Goal: Task Accomplishment & Management: Manage account settings

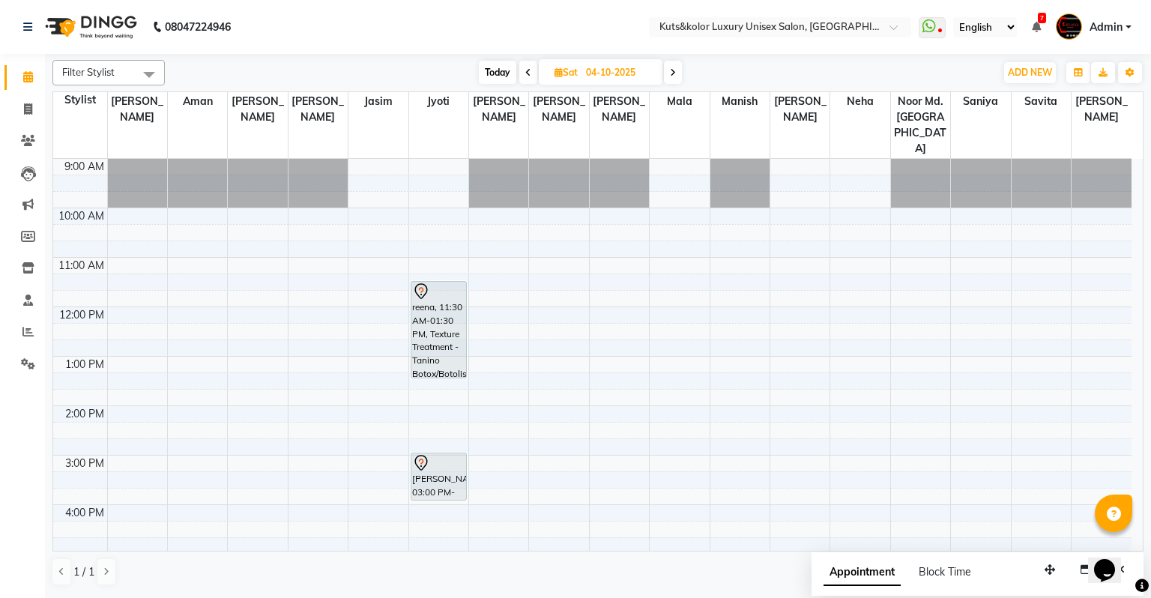
click at [517, 70] on div "Today Sat 04-10-2025" at bounding box center [580, 72] width 206 height 22
click at [528, 66] on span at bounding box center [528, 72] width 18 height 23
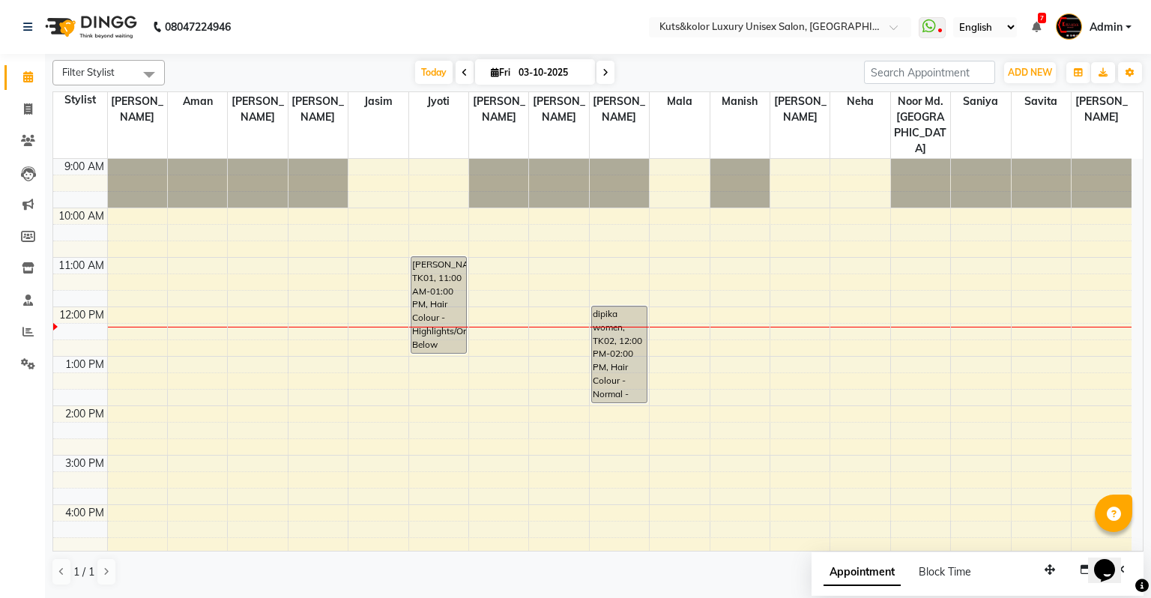
click at [462, 70] on icon at bounding box center [465, 72] width 6 height 9
type input "02-10-2025"
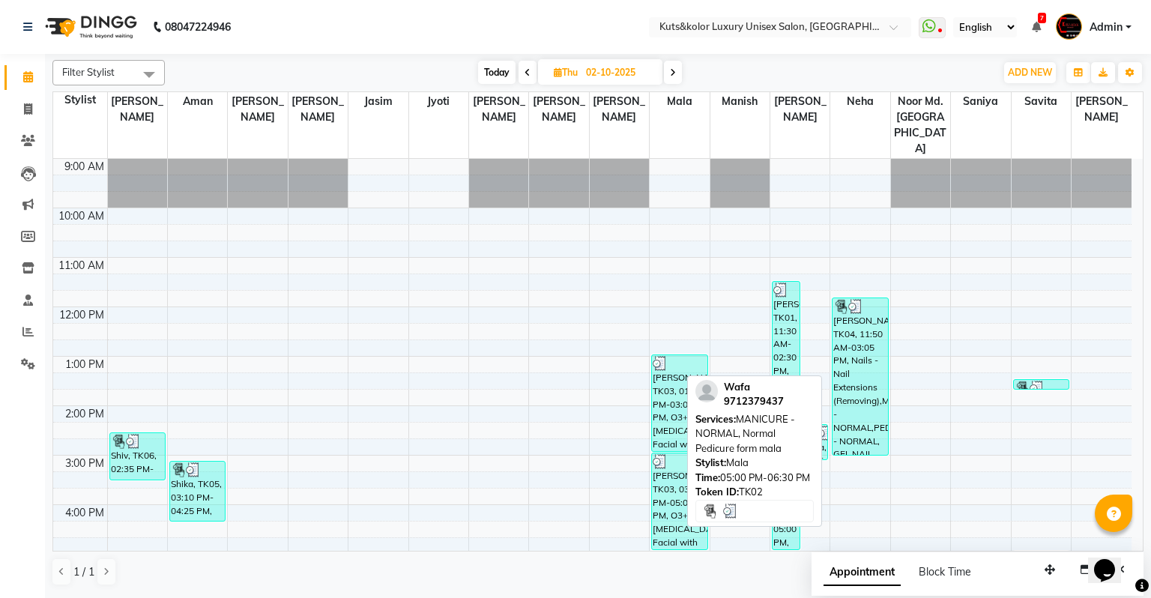
scroll to position [212, 0]
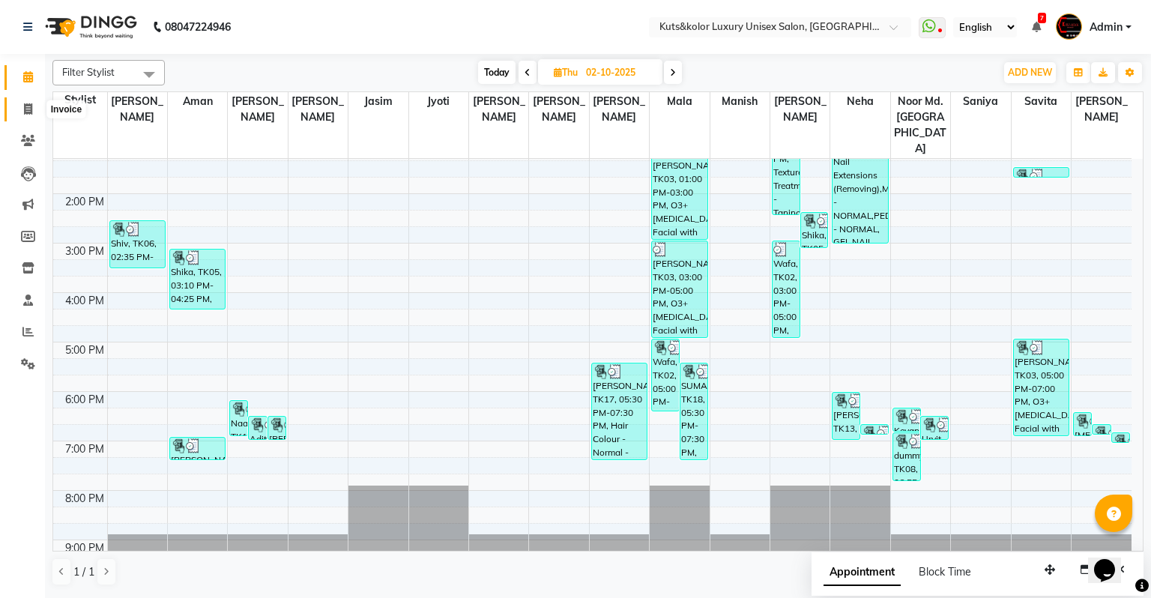
click at [18, 112] on span at bounding box center [28, 109] width 26 height 17
select select "service"
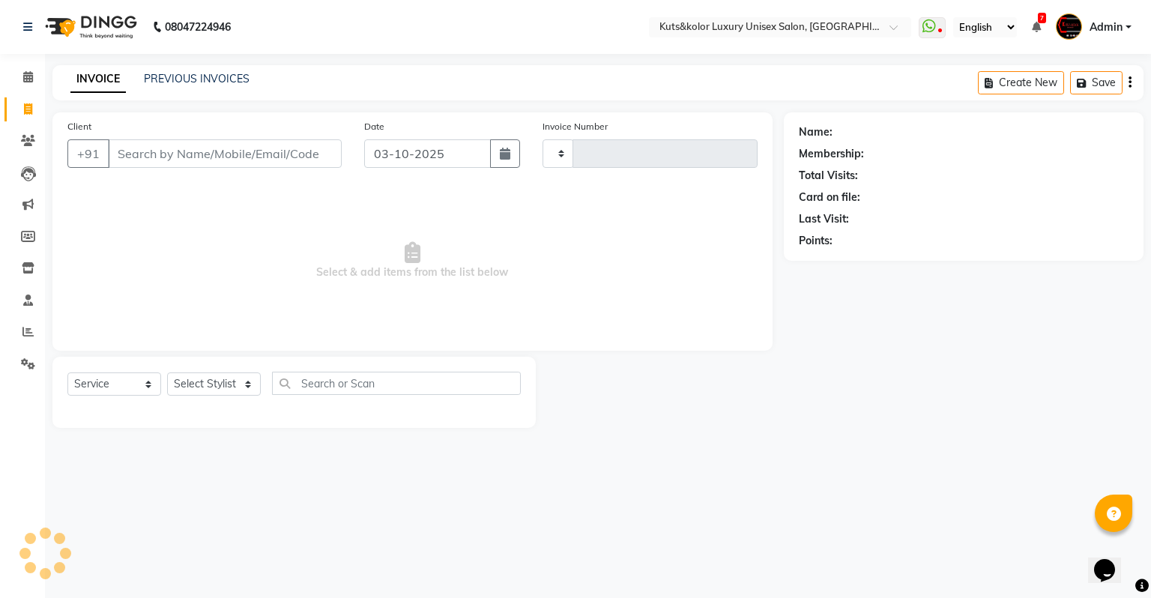
type input "2655"
select select "4172"
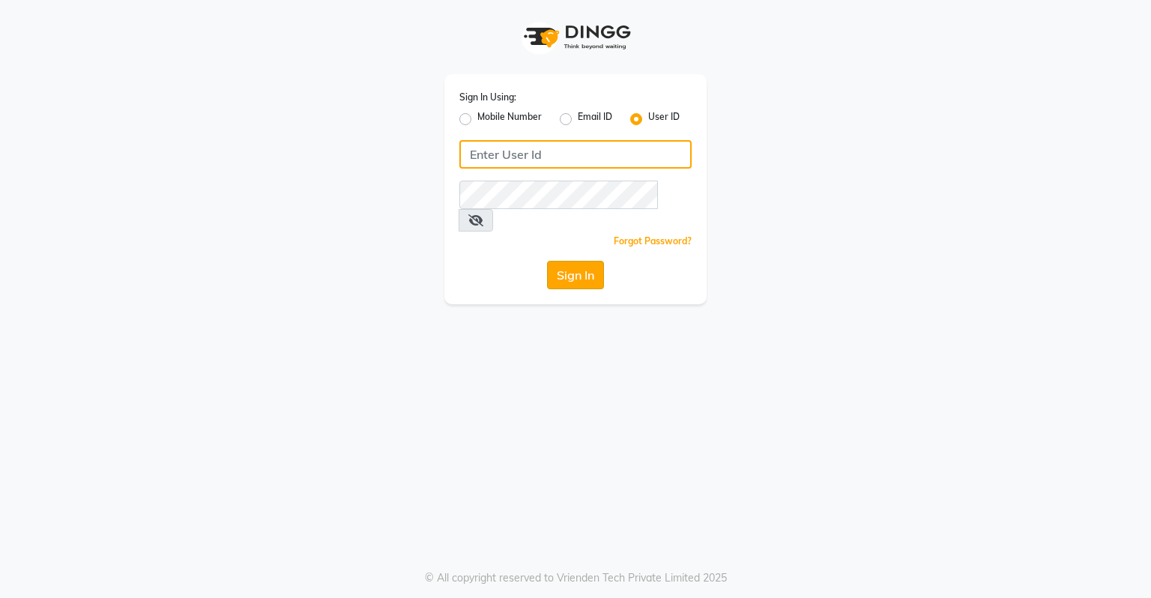
type input "dingg123"
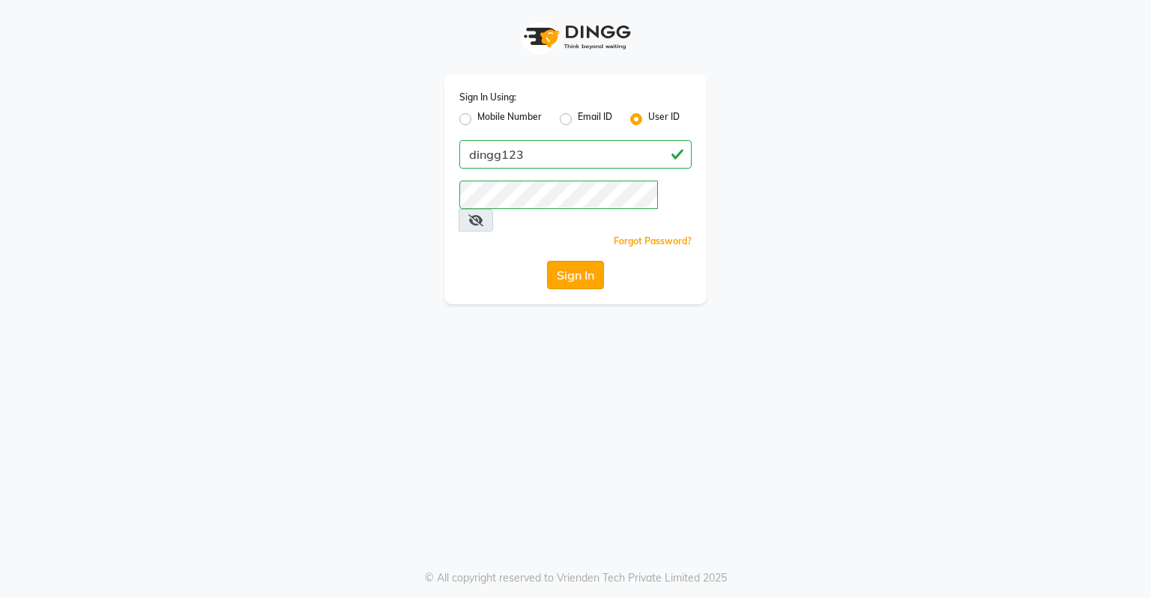
click at [582, 261] on button "Sign In" at bounding box center [575, 275] width 57 height 28
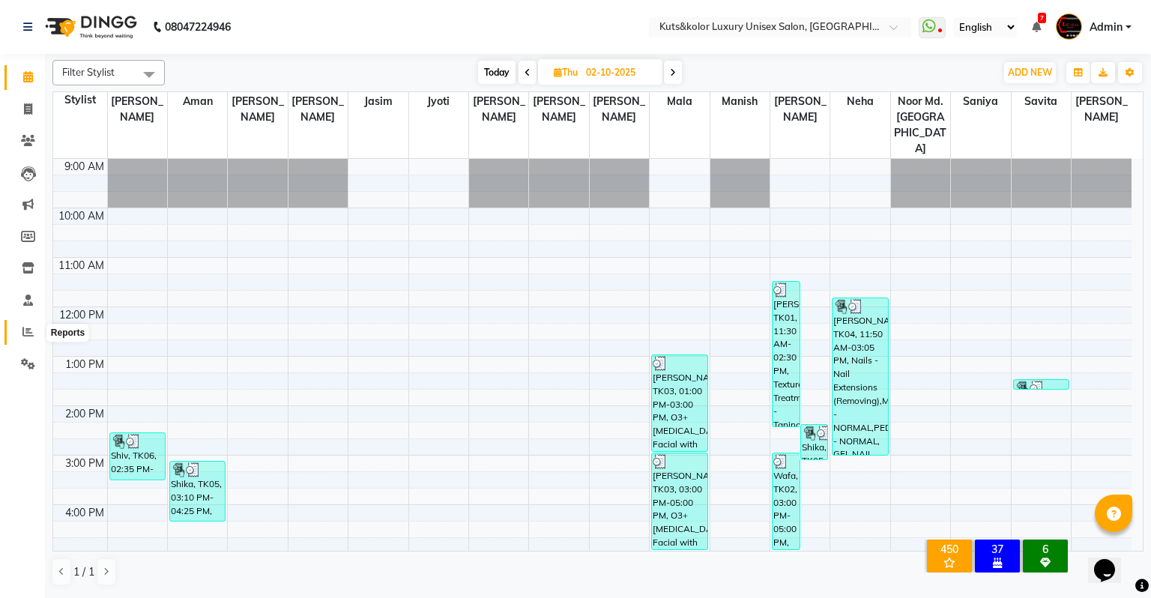
click at [27, 328] on icon at bounding box center [27, 331] width 11 height 11
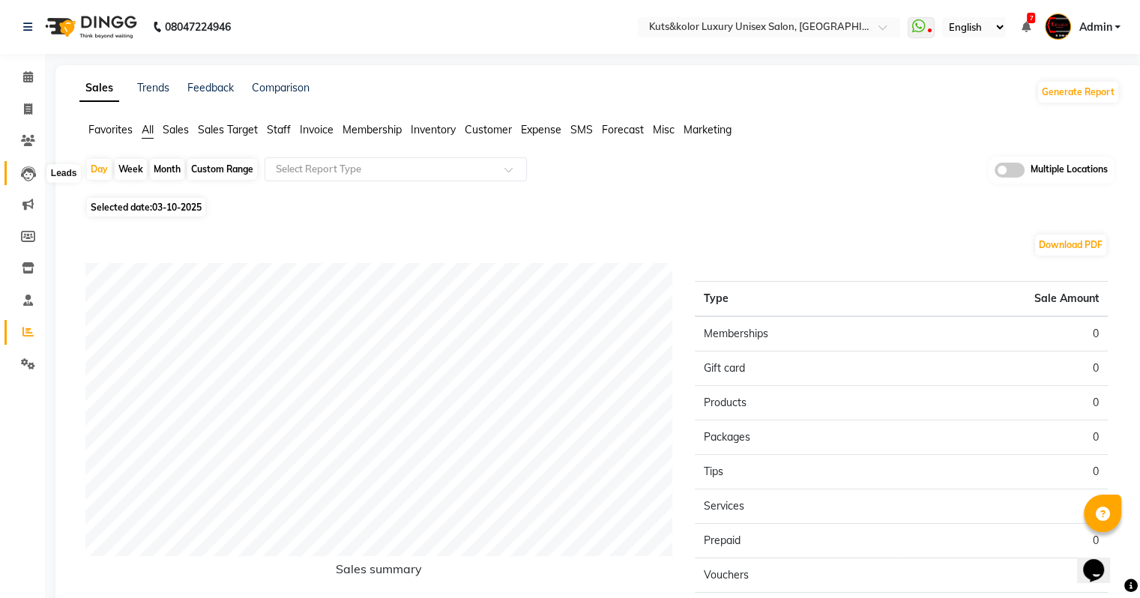
click at [25, 178] on icon at bounding box center [28, 173] width 15 height 15
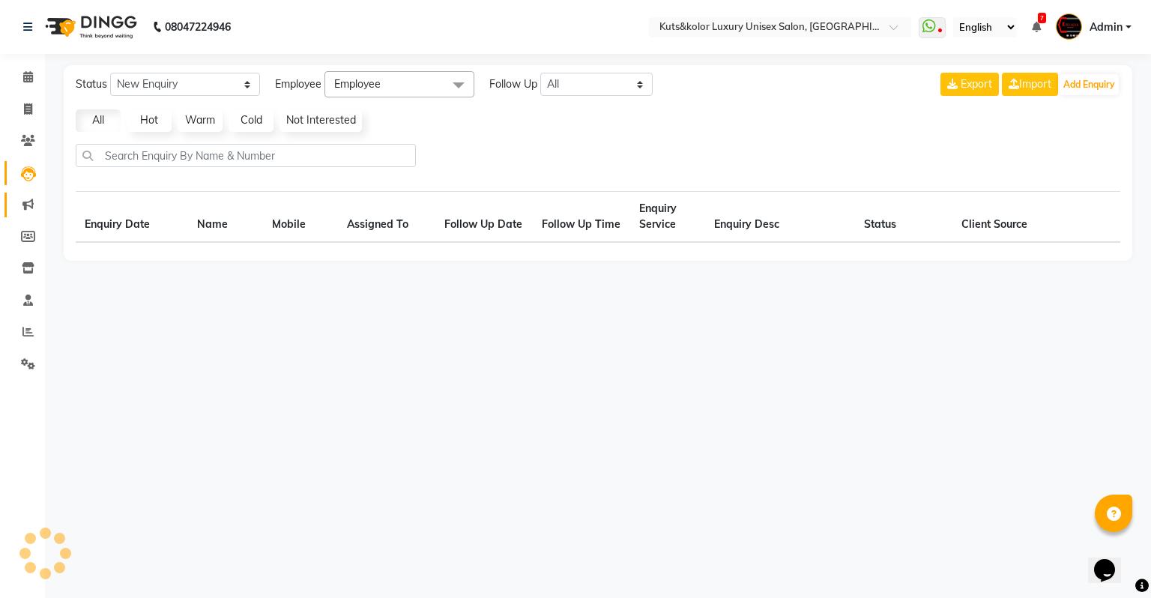
select select "10"
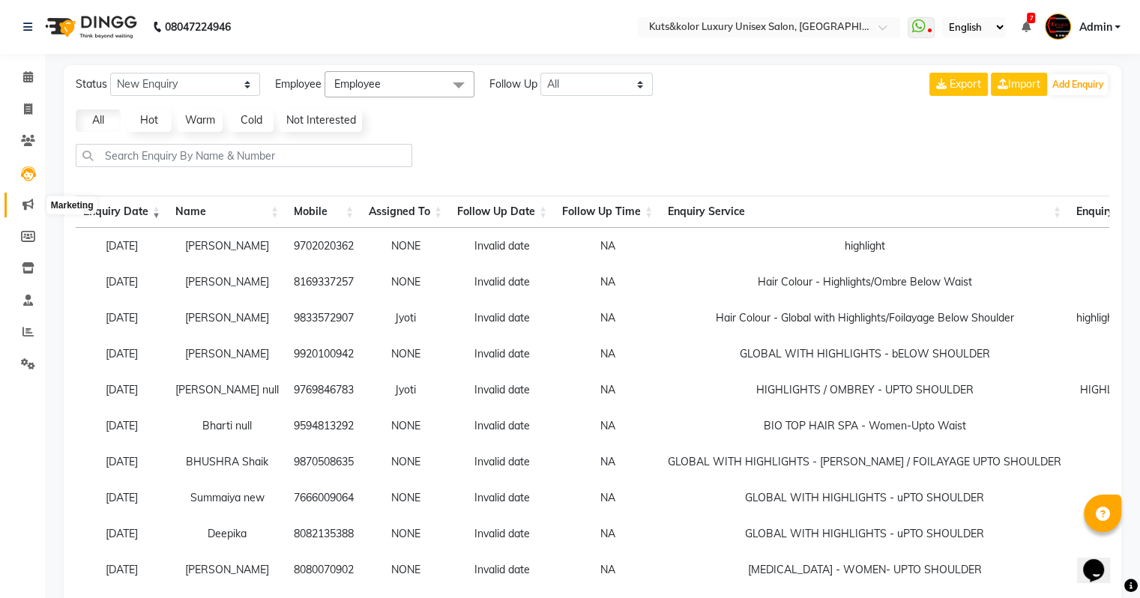
click at [33, 209] on icon at bounding box center [27, 204] width 11 height 11
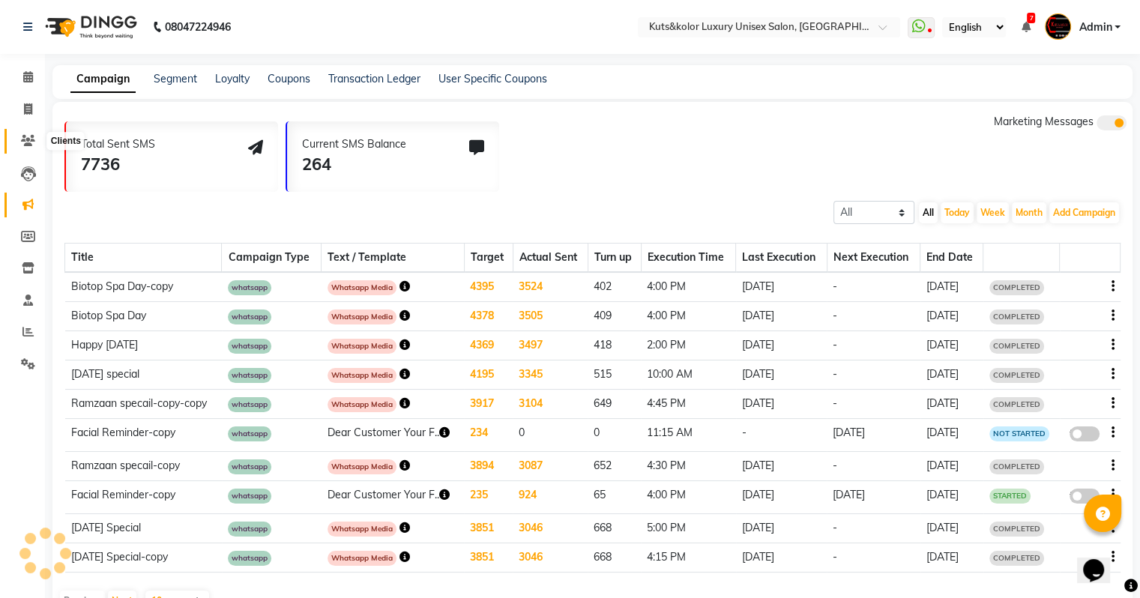
click at [25, 136] on icon at bounding box center [28, 140] width 14 height 11
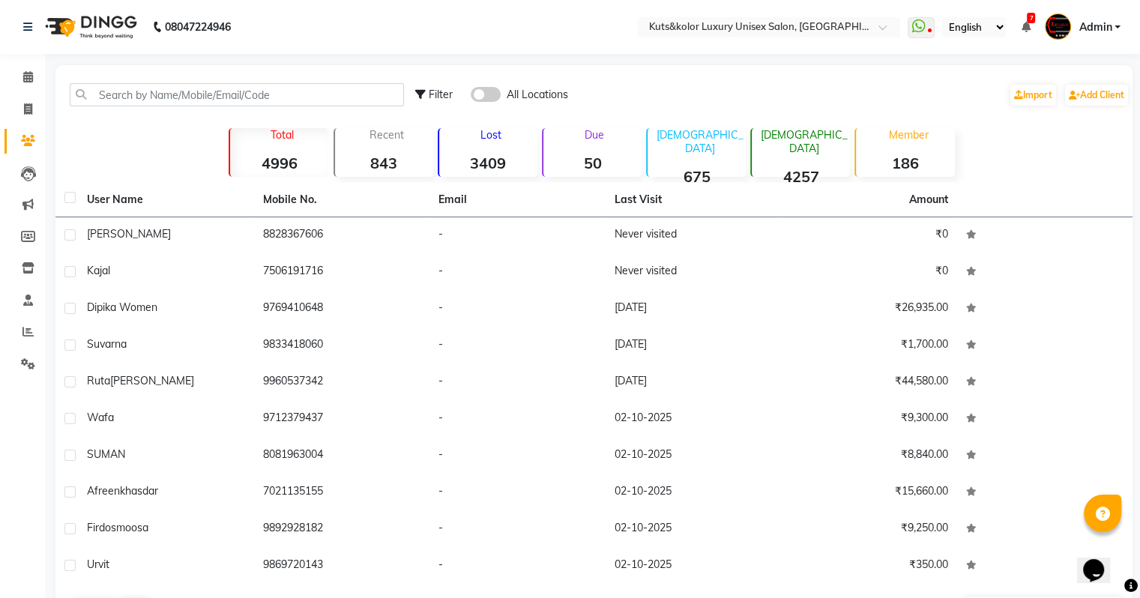
click at [503, 132] on p "Lost" at bounding box center [491, 134] width 92 height 13
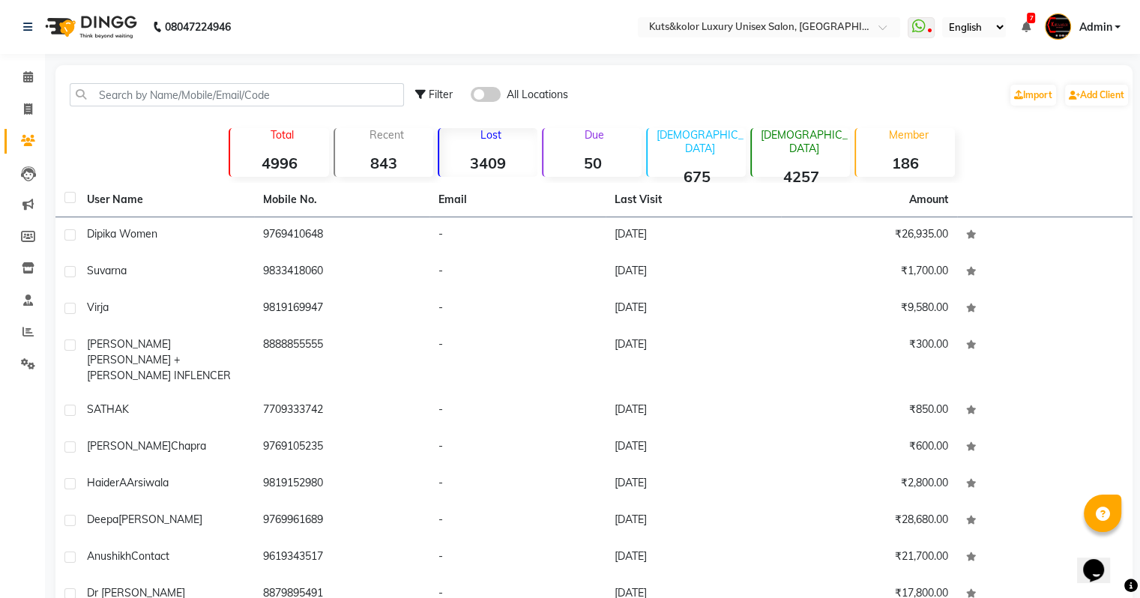
scroll to position [63, 0]
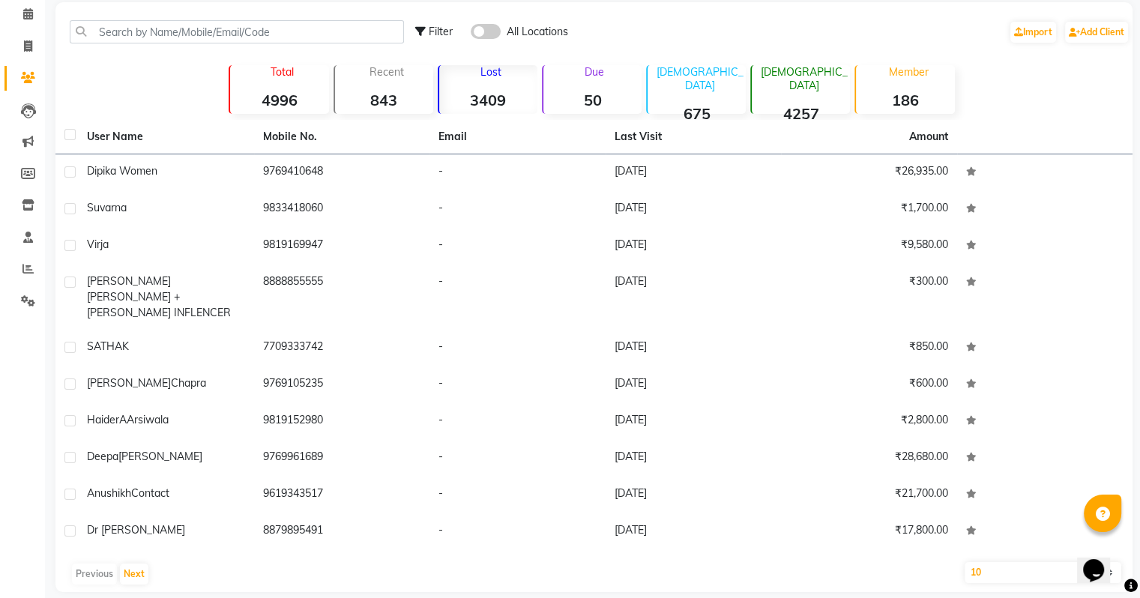
click at [507, 112] on div "Lost 3409" at bounding box center [488, 89] width 100 height 49
click at [483, 76] on p "Lost" at bounding box center [491, 71] width 92 height 13
click at [980, 562] on select "10 50 100" at bounding box center [1043, 572] width 157 height 21
select select "100"
click at [965, 562] on select "10 50 100" at bounding box center [1043, 572] width 157 height 21
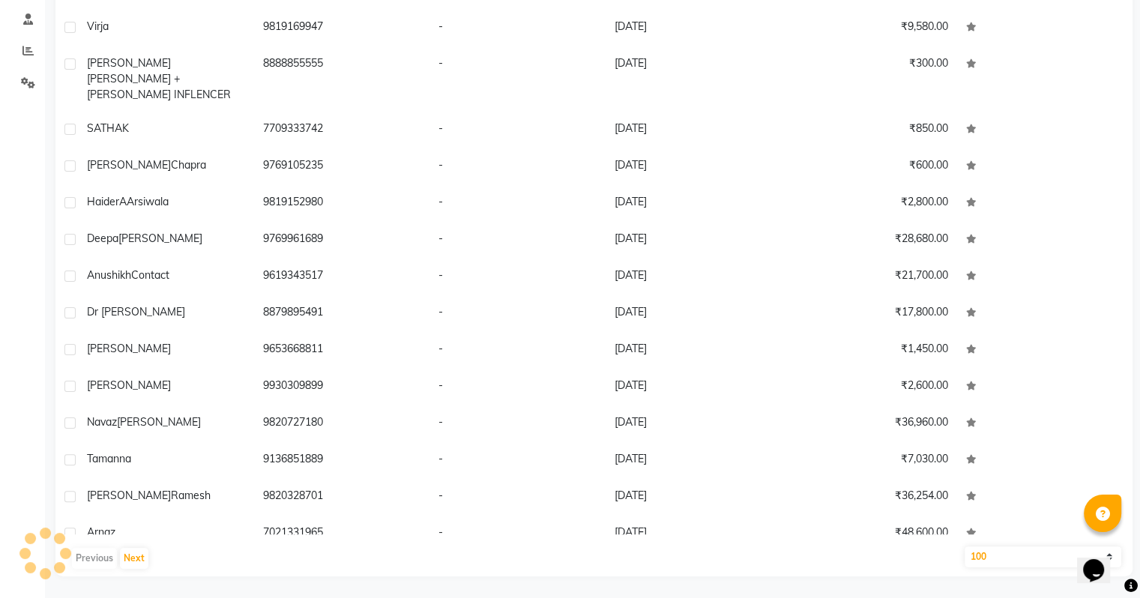
scroll to position [282, 0]
click at [982, 554] on select "10 50 100" at bounding box center [1043, 556] width 157 height 21
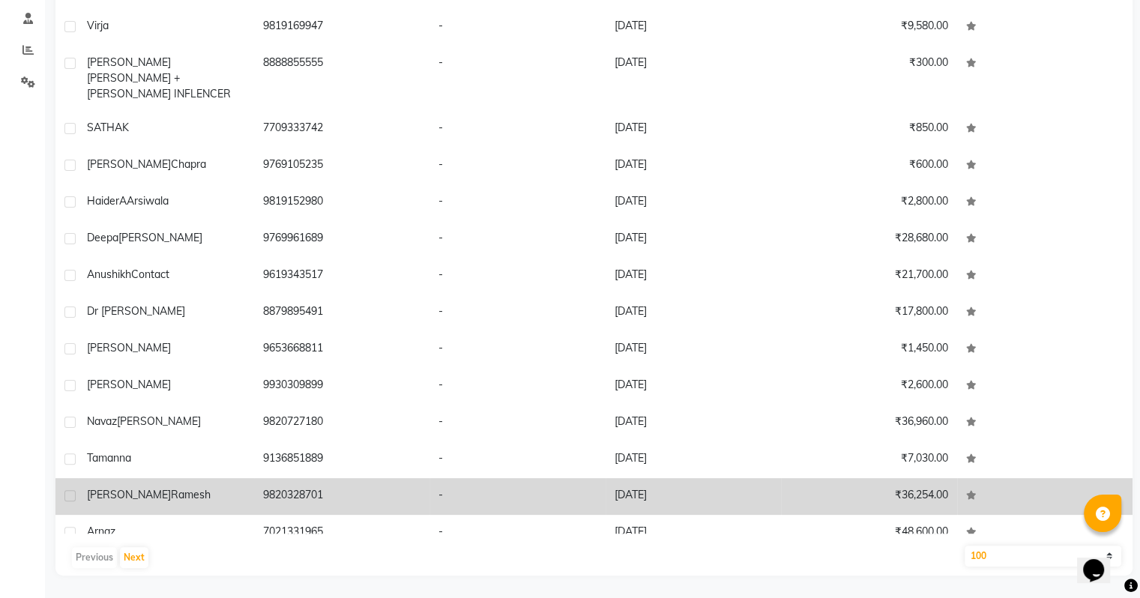
click at [965, 546] on select "10 50 100" at bounding box center [1043, 556] width 157 height 21
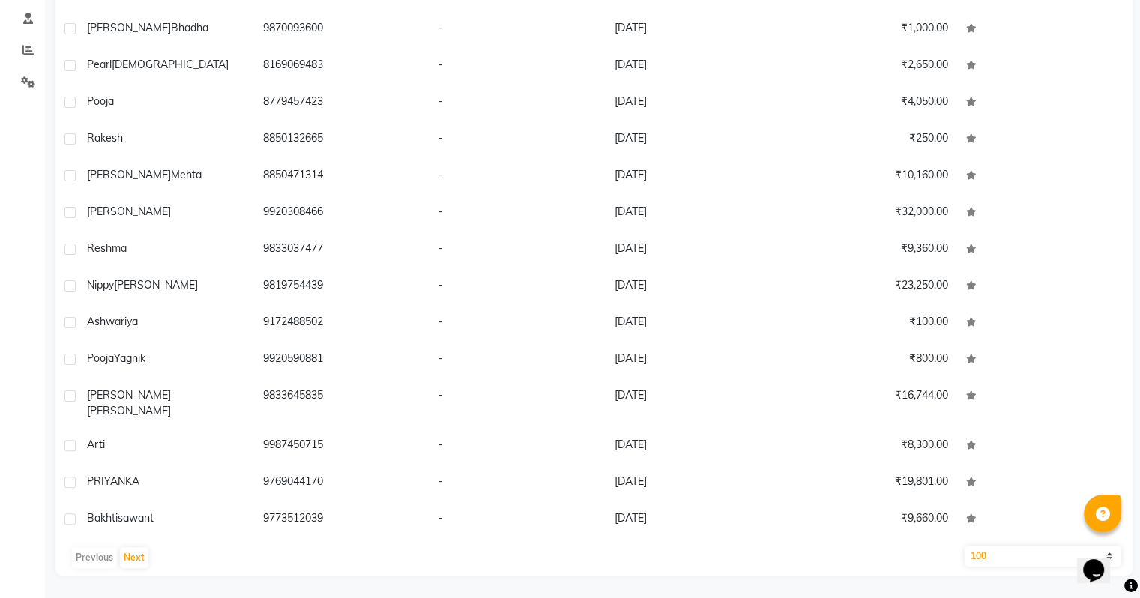
scroll to position [0, 0]
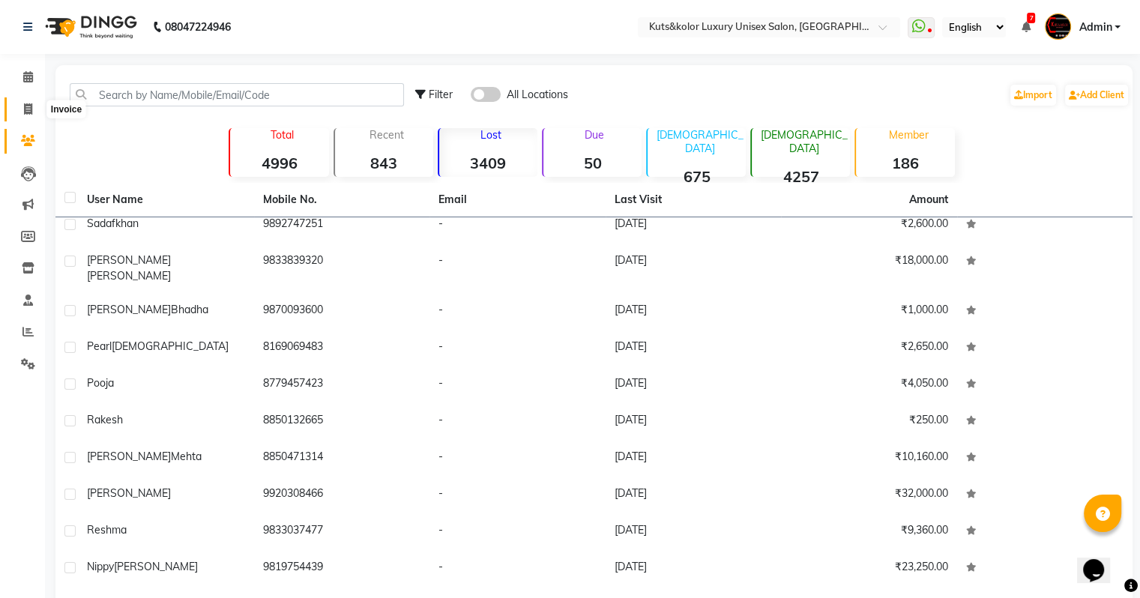
click at [21, 110] on span at bounding box center [28, 109] width 26 height 17
select select "service"
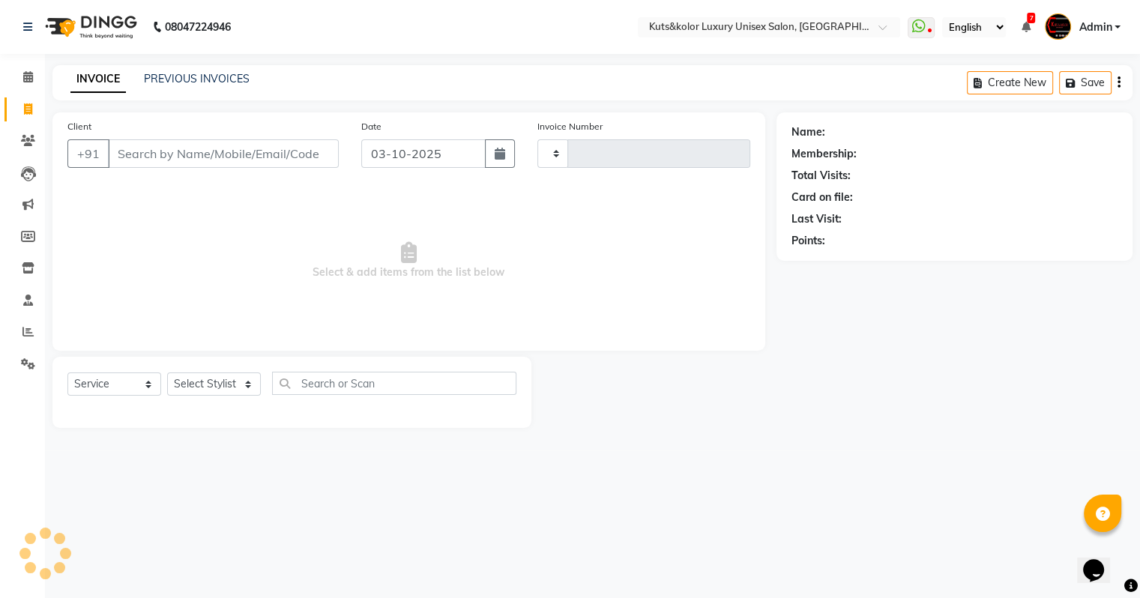
type input "2655"
select select "4172"
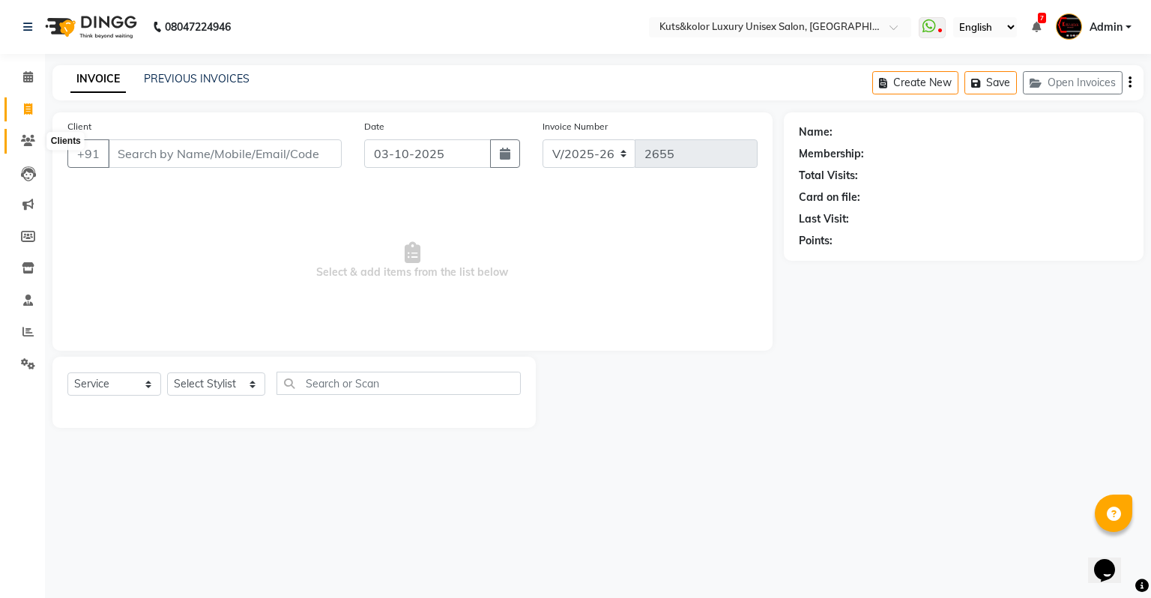
click at [30, 139] on icon at bounding box center [28, 140] width 14 height 11
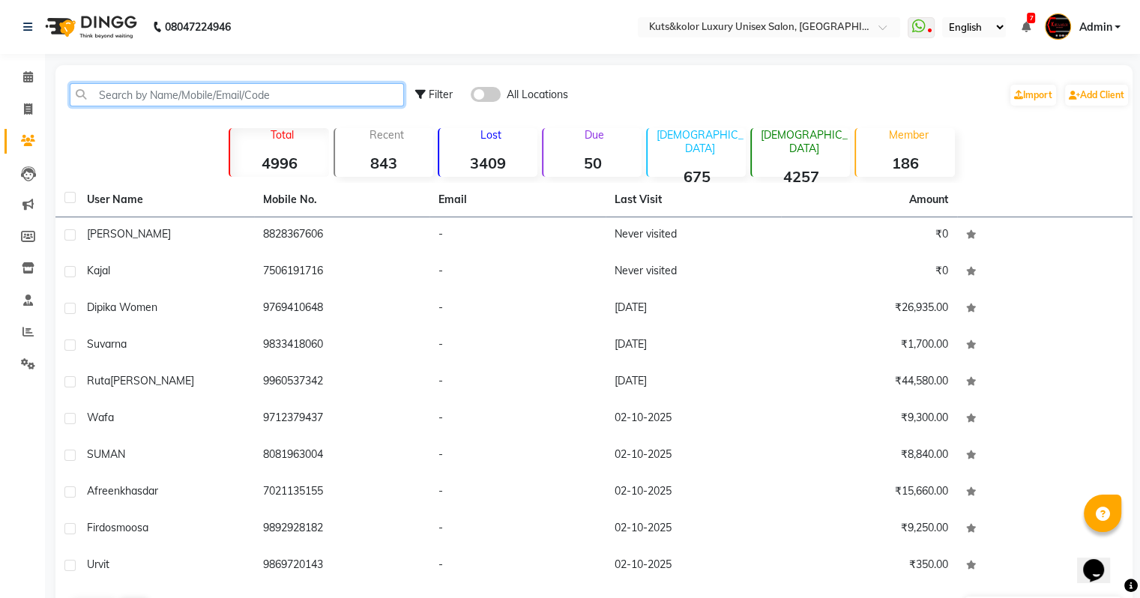
click at [128, 93] on input "text" at bounding box center [237, 94] width 334 height 23
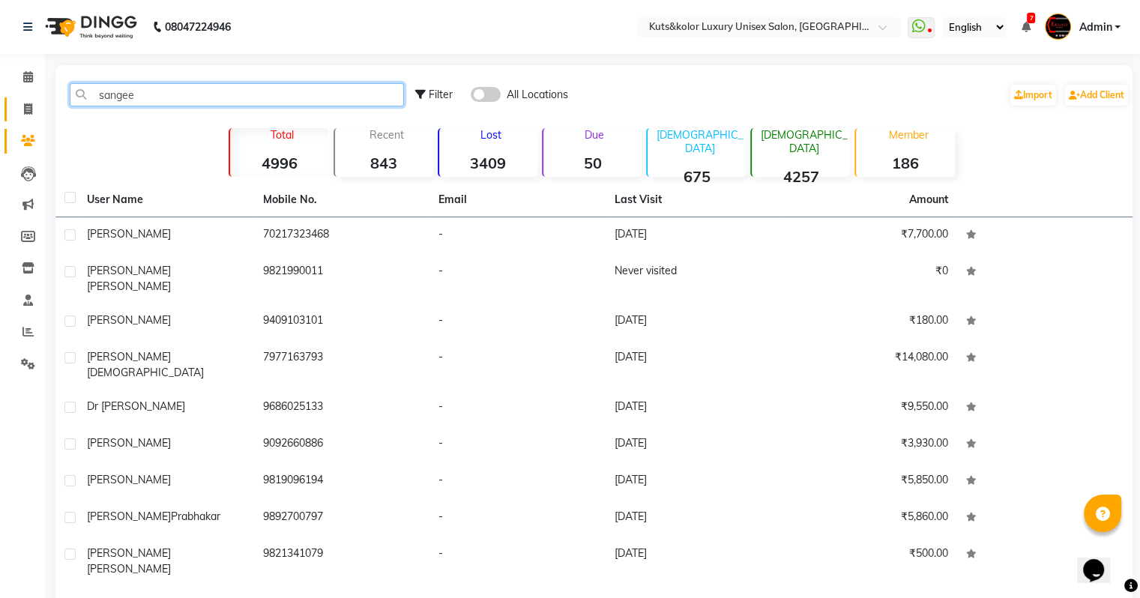
type input "sangee"
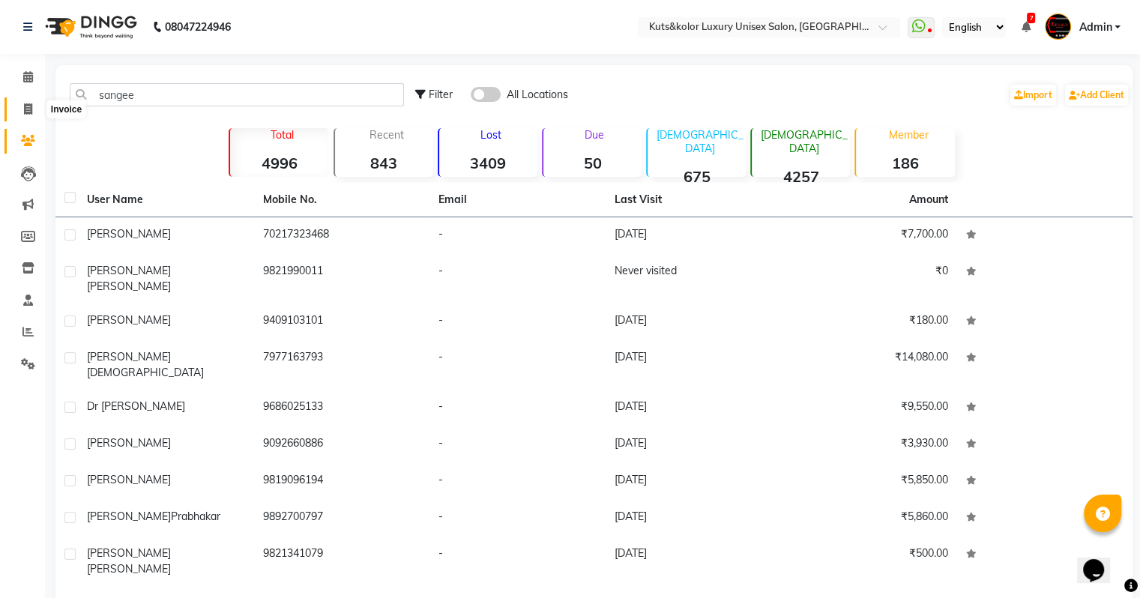
click at [25, 105] on icon at bounding box center [28, 108] width 8 height 11
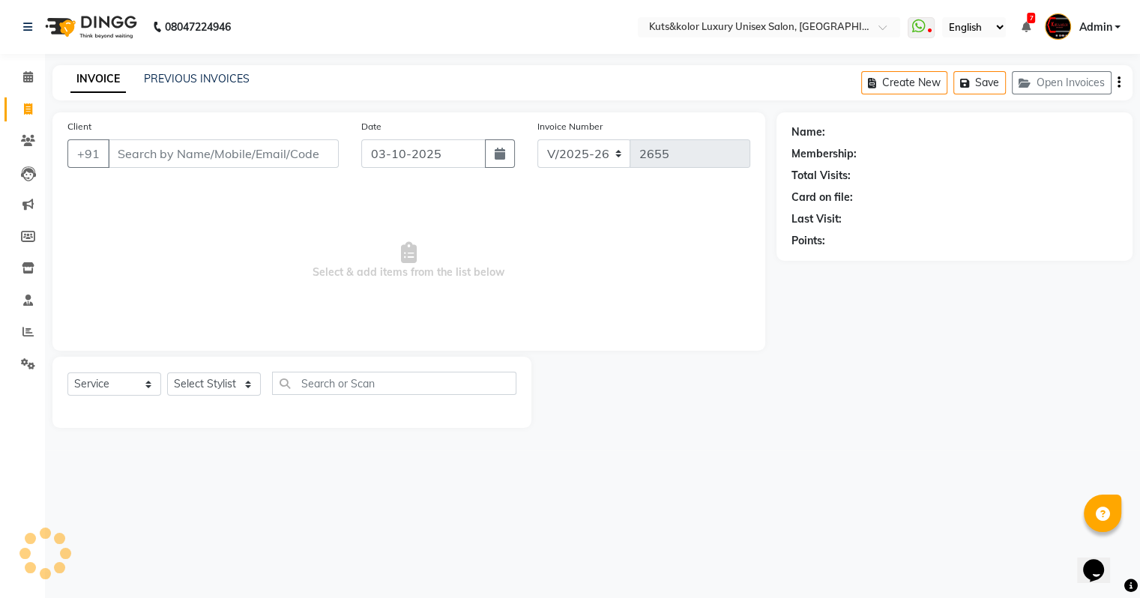
click at [25, 105] on icon at bounding box center [28, 108] width 8 height 11
select select "service"
type input "2655"
select select "4172"
click at [27, 148] on span at bounding box center [28, 141] width 26 height 17
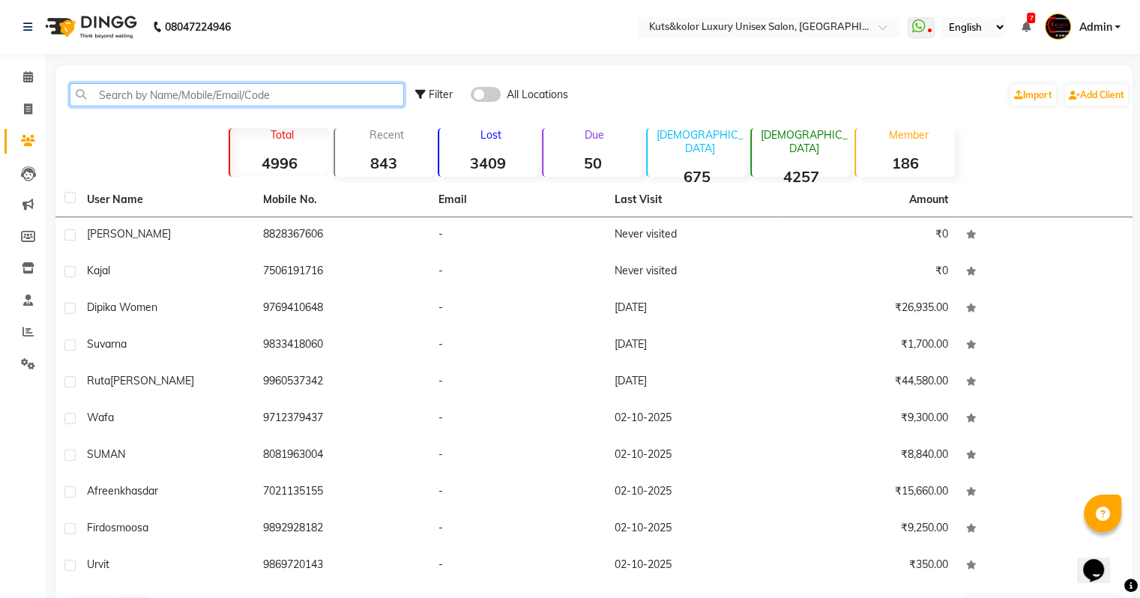
click at [117, 97] on input "text" at bounding box center [237, 94] width 334 height 23
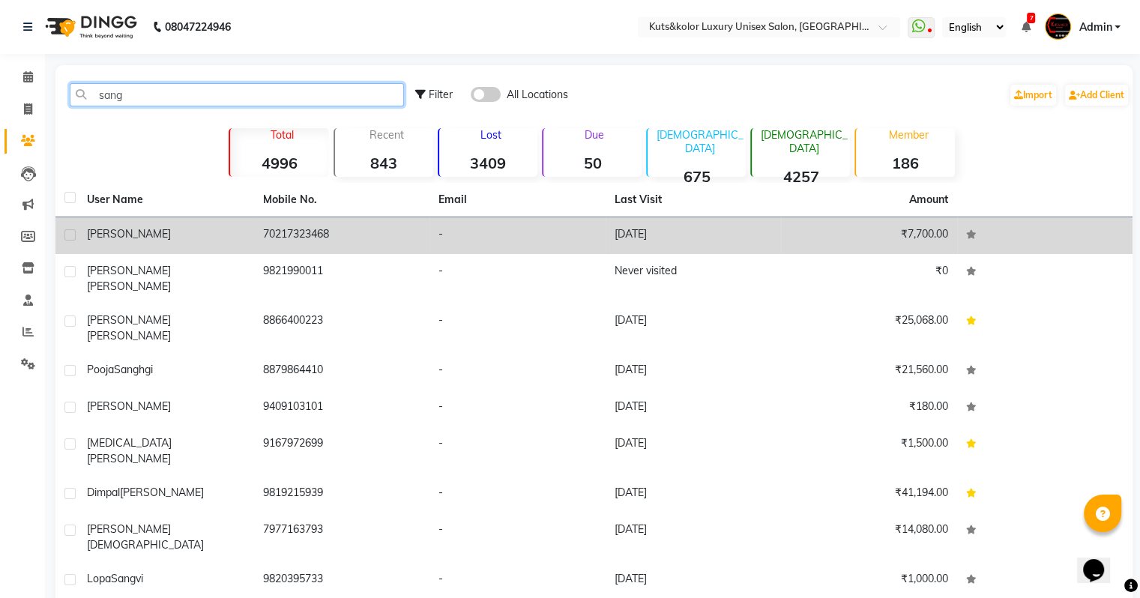
type input "sang"
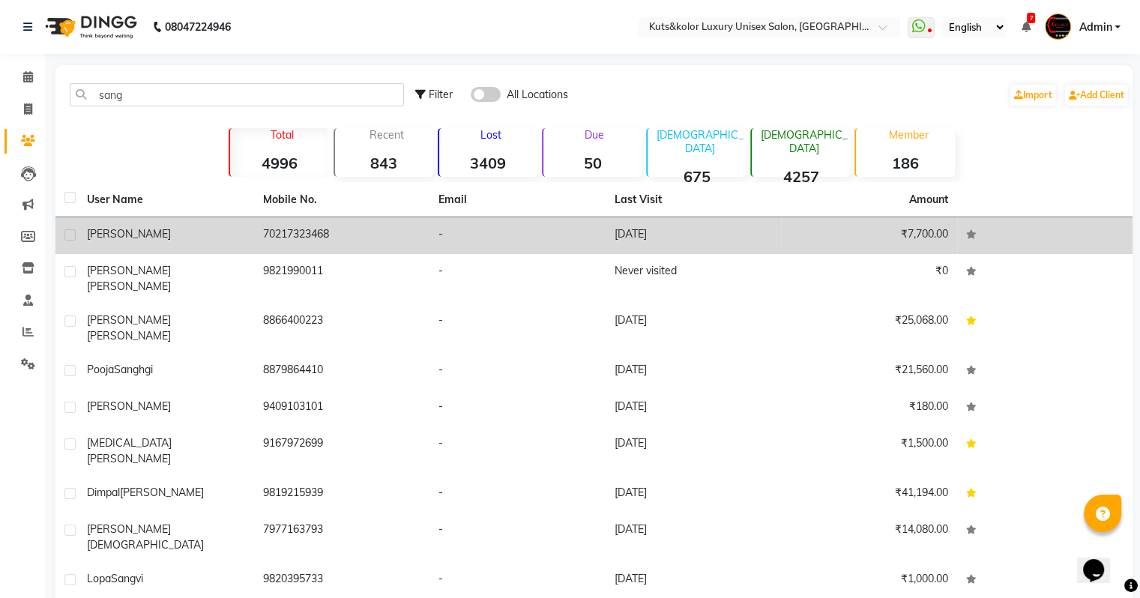
click at [319, 229] on td "70217323468" at bounding box center [342, 235] width 176 height 37
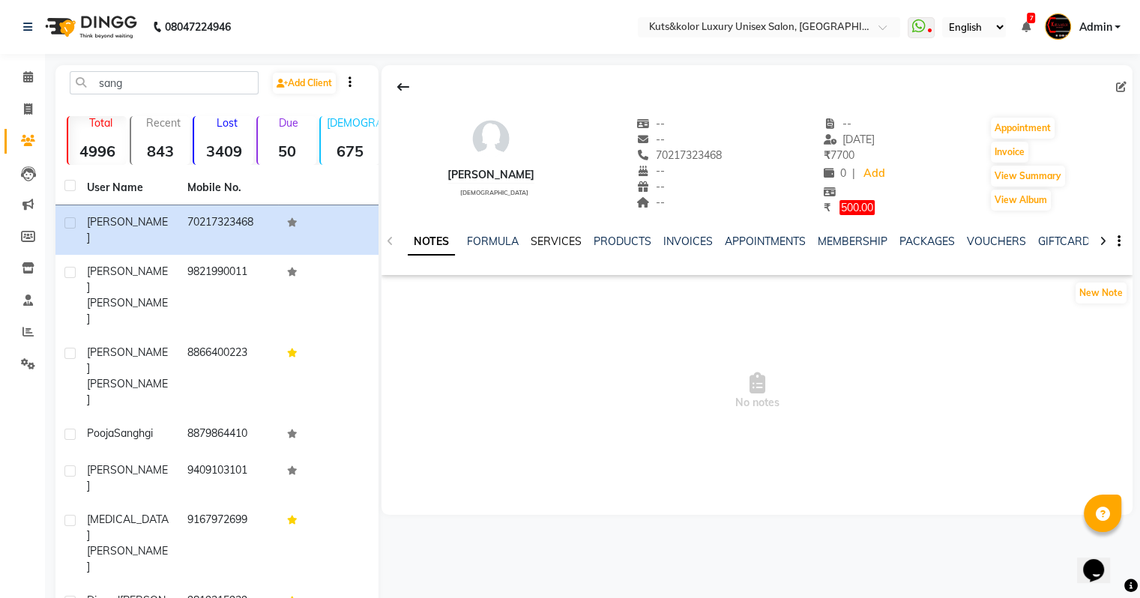
click at [576, 240] on link "SERVICES" at bounding box center [556, 241] width 51 height 13
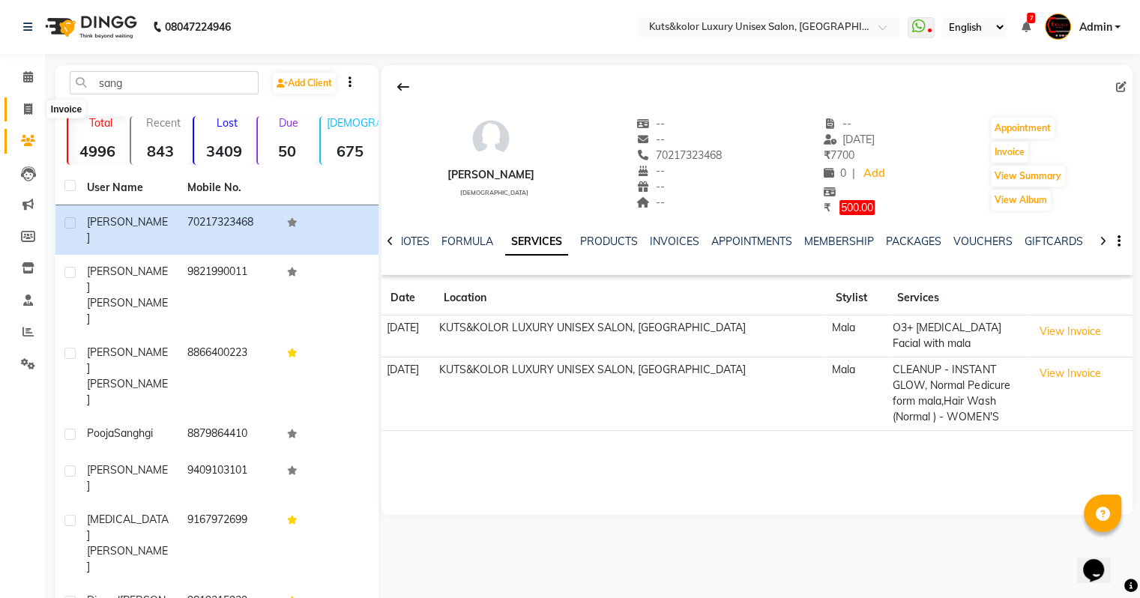
click at [28, 115] on span at bounding box center [28, 109] width 26 height 17
select select "service"
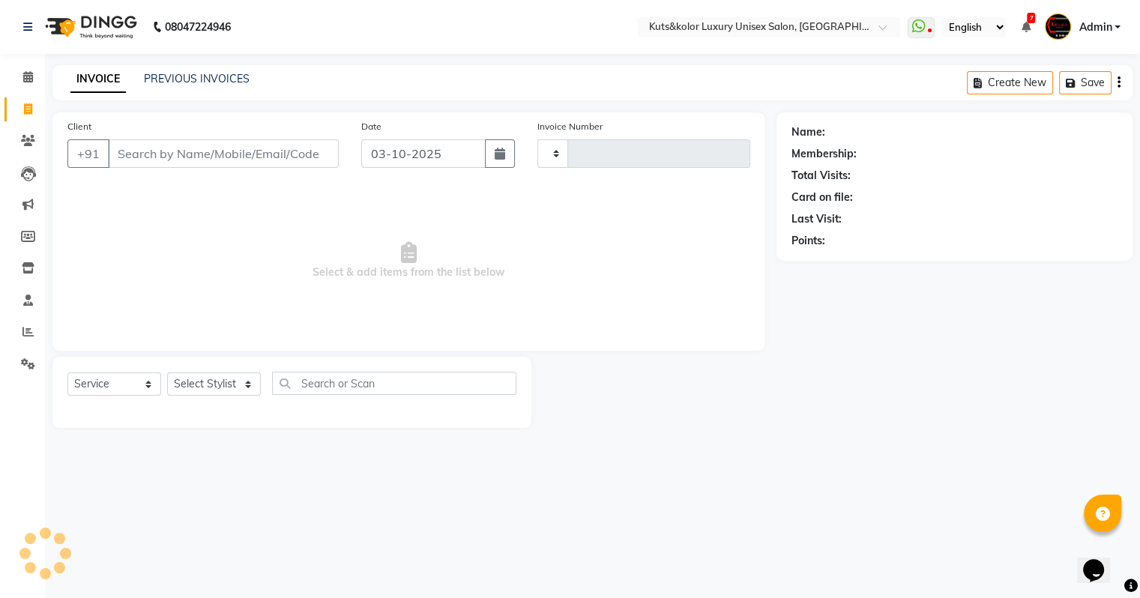
type input "2655"
select select "4172"
click at [28, 115] on span at bounding box center [28, 109] width 26 height 17
select select "service"
type input "2655"
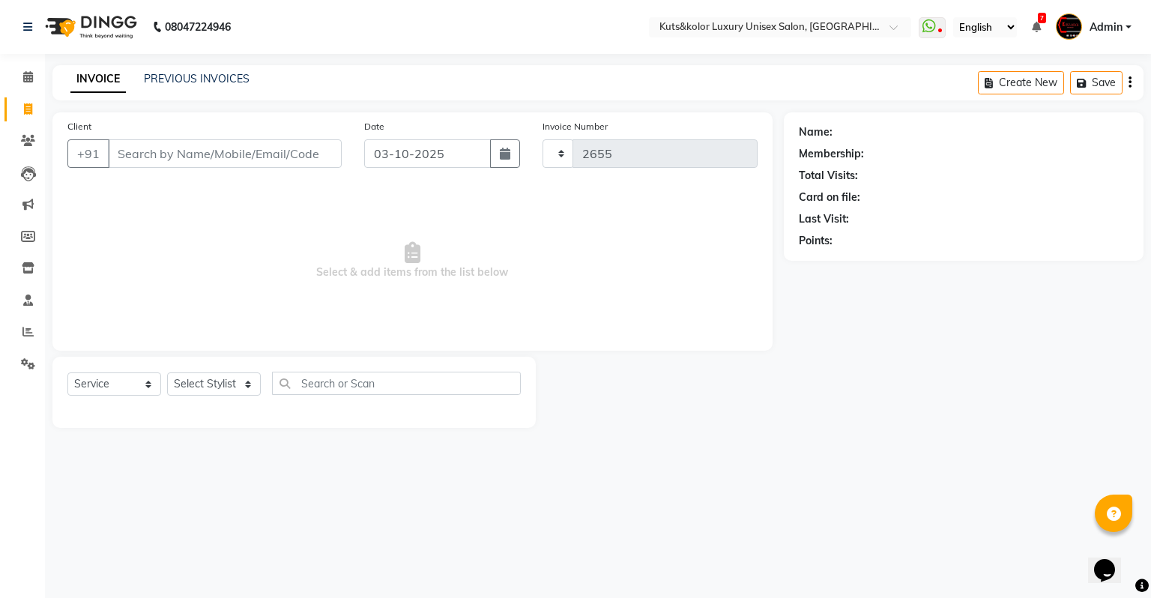
select select "4172"
click at [31, 139] on icon at bounding box center [28, 140] width 14 height 11
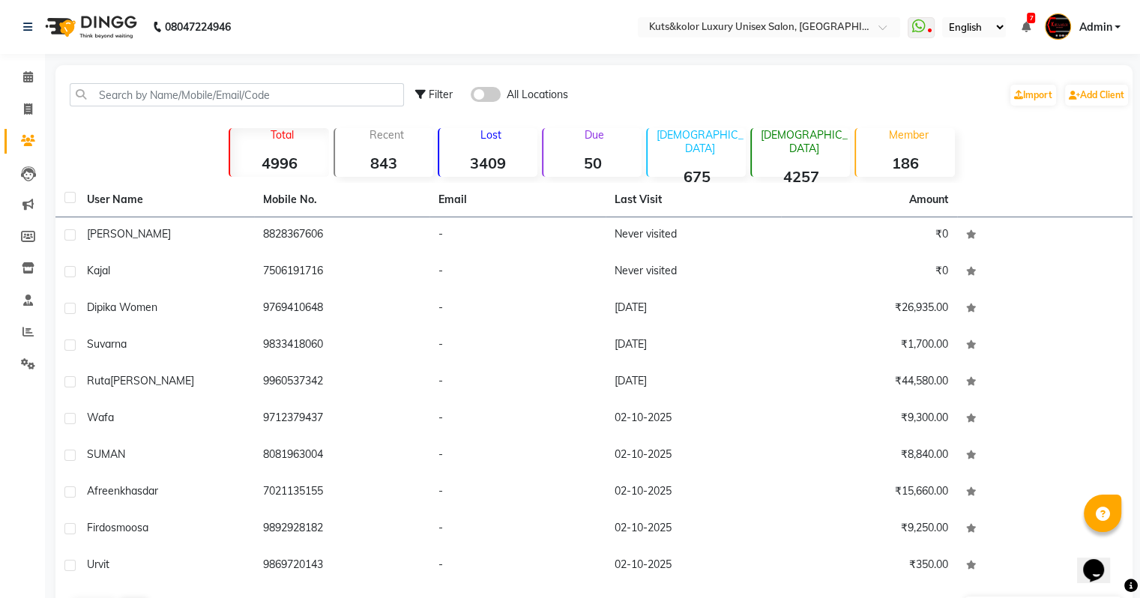
scroll to position [50, 0]
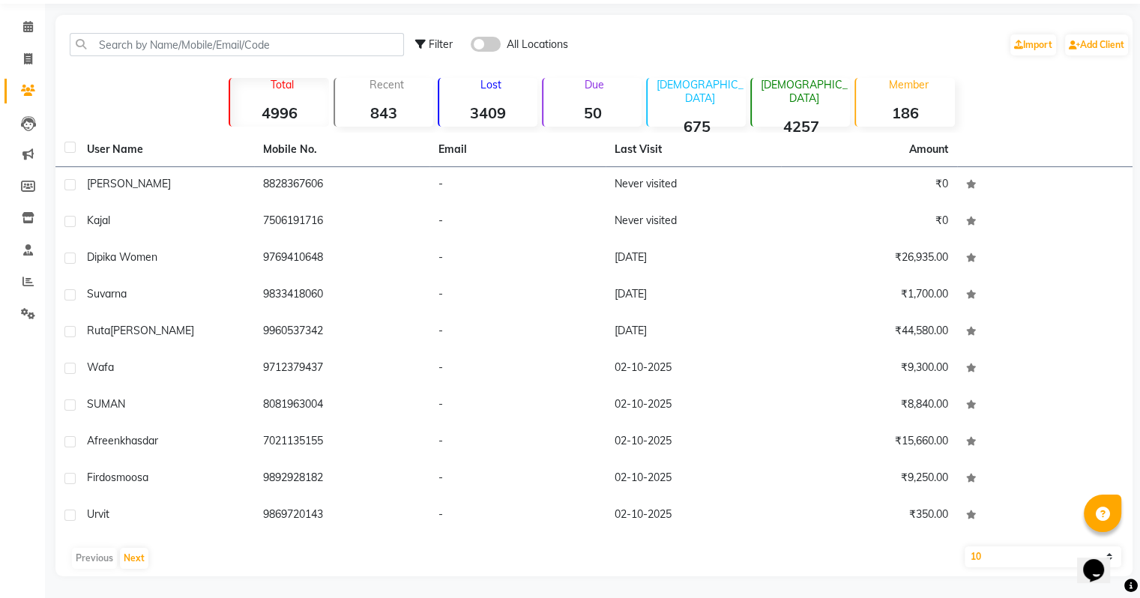
click at [980, 556] on select "10 50 100" at bounding box center [1043, 556] width 157 height 21
select select "100"
click at [965, 546] on select "10 50 100" at bounding box center [1043, 556] width 157 height 21
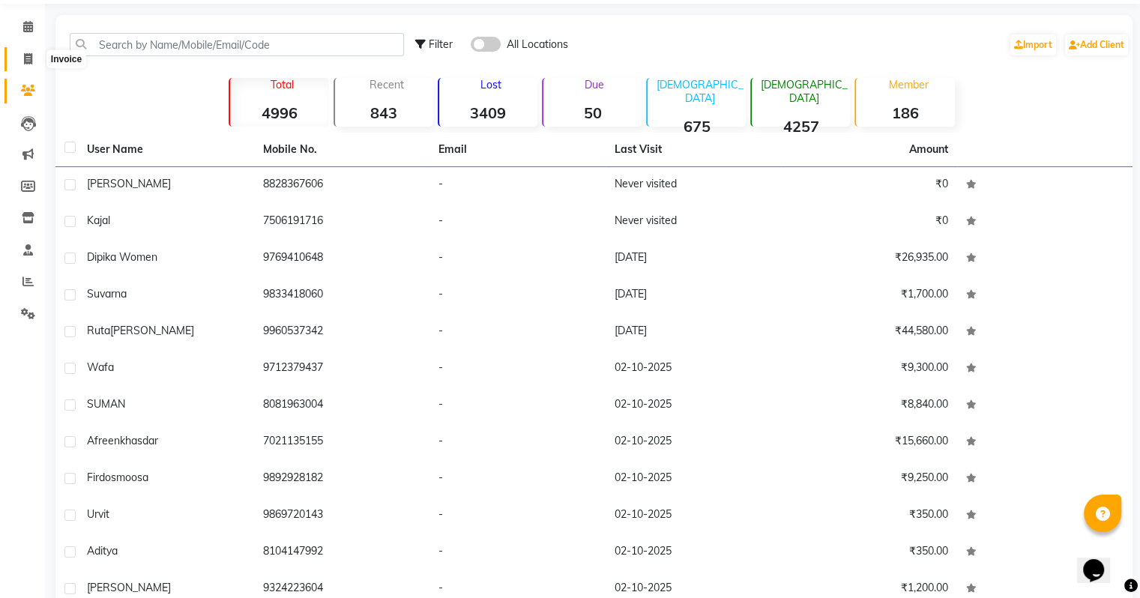
click at [33, 67] on span at bounding box center [28, 59] width 26 height 17
select select "4172"
select select "service"
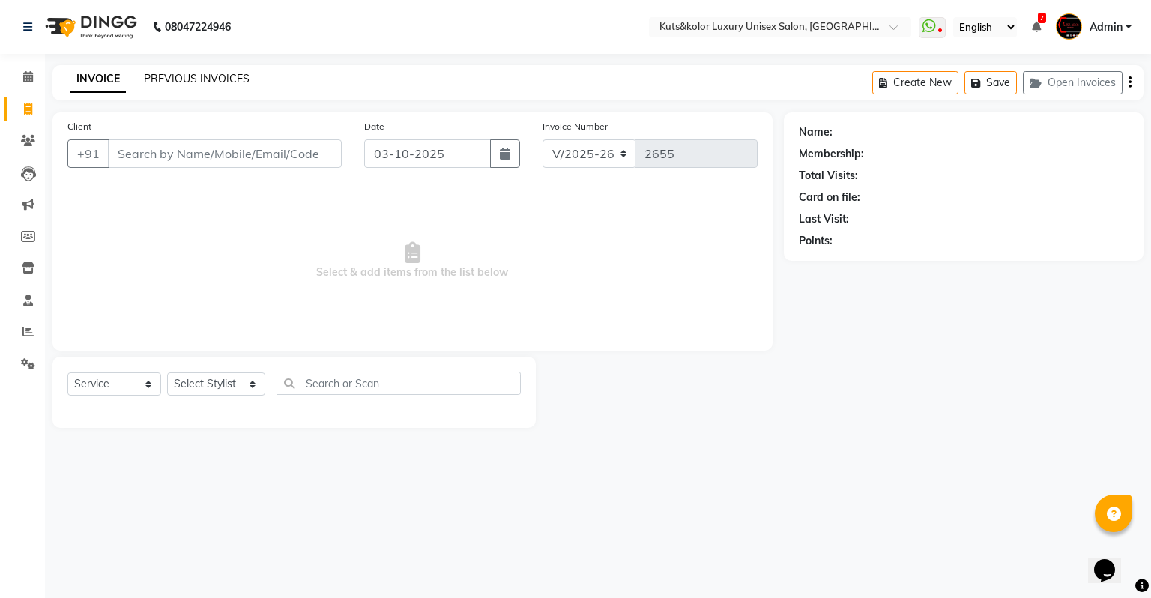
click at [210, 79] on link "PREVIOUS INVOICES" at bounding box center [197, 78] width 106 height 13
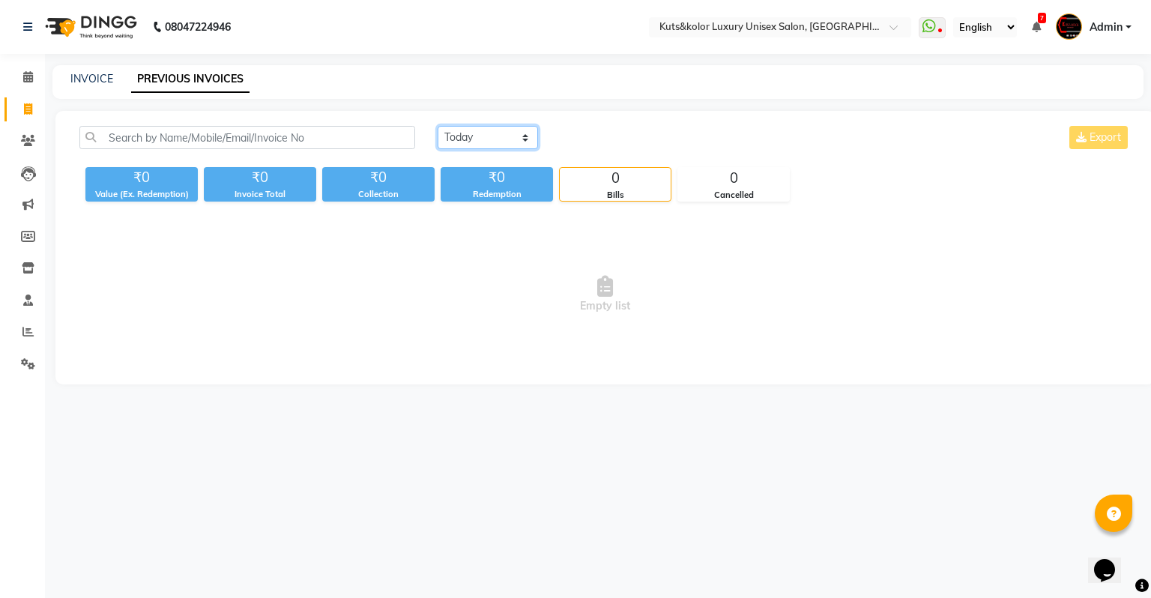
click at [494, 138] on select "Today Yesterday Custom Range" at bounding box center [488, 137] width 100 height 23
select select "range"
click at [438, 126] on select "Today Yesterday Custom Range" at bounding box center [488, 137] width 100 height 23
click at [630, 138] on input "03-10-2025" at bounding box center [610, 137] width 105 height 21
select select "10"
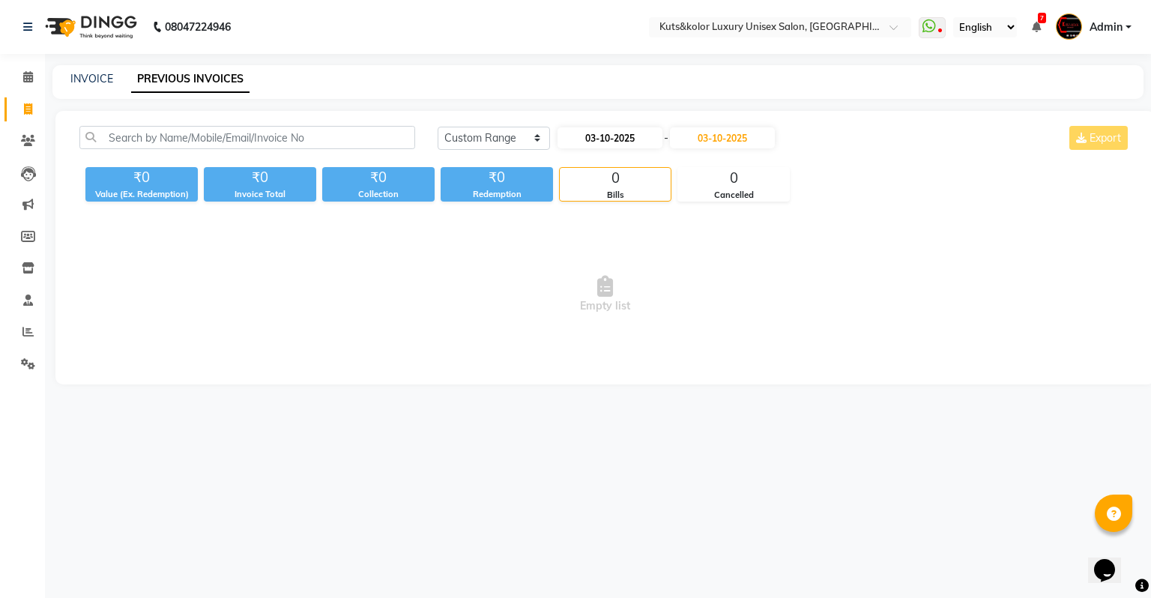
select select "2025"
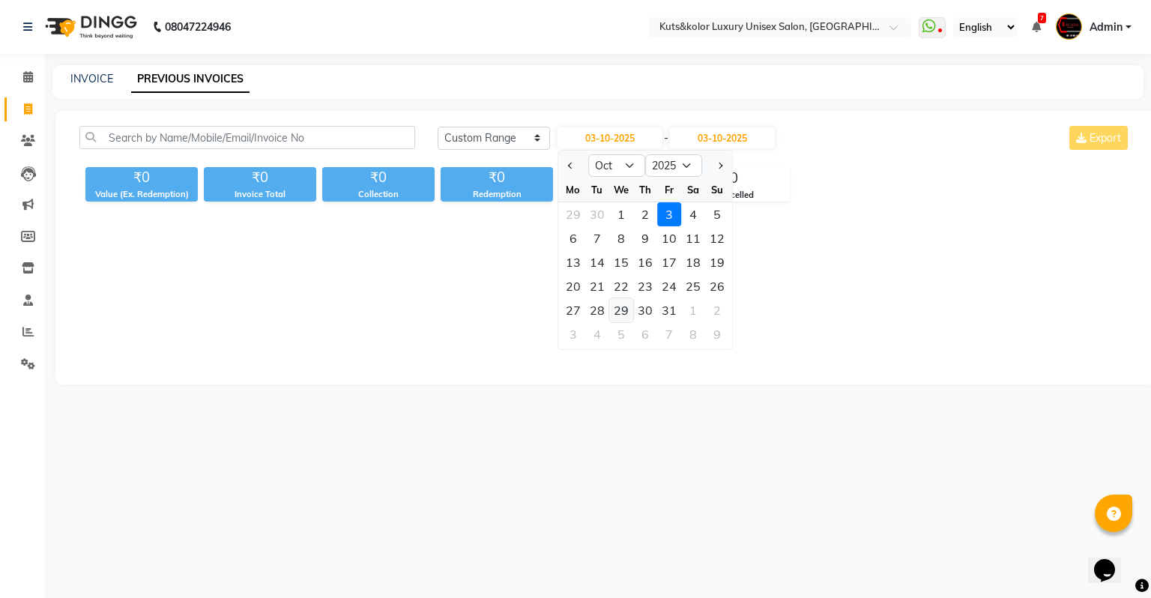
click at [621, 307] on div "29" at bounding box center [621, 310] width 24 height 24
type input "29-10-2025"
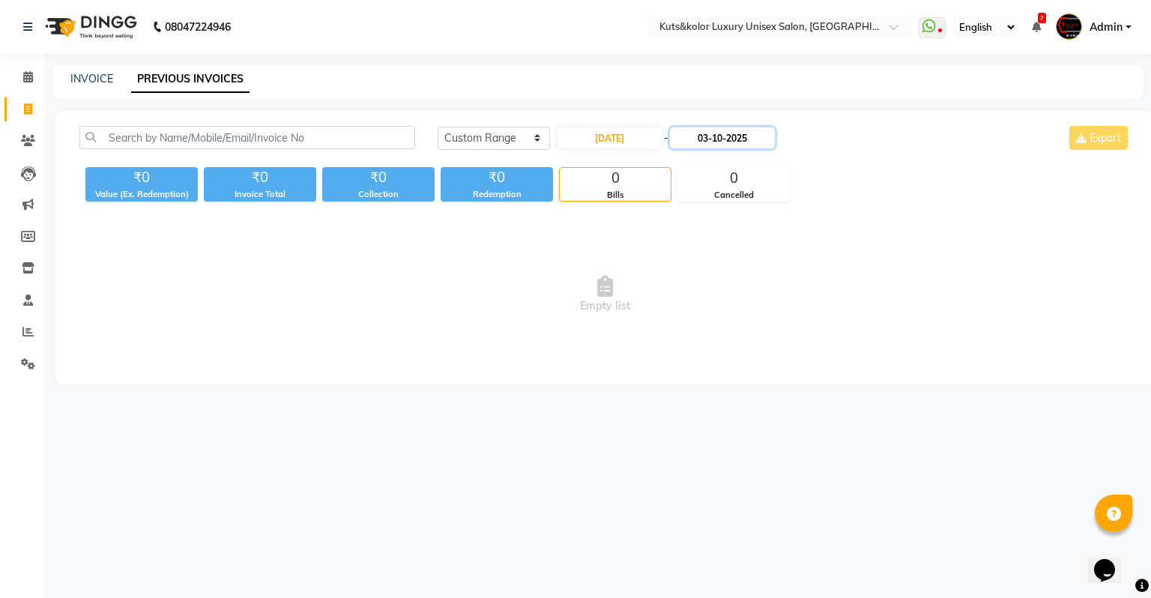
click at [714, 139] on input "03-10-2025" at bounding box center [722, 137] width 105 height 21
click at [691, 166] on div at bounding box center [690, 166] width 30 height 24
click at [689, 166] on div at bounding box center [690, 166] width 30 height 24
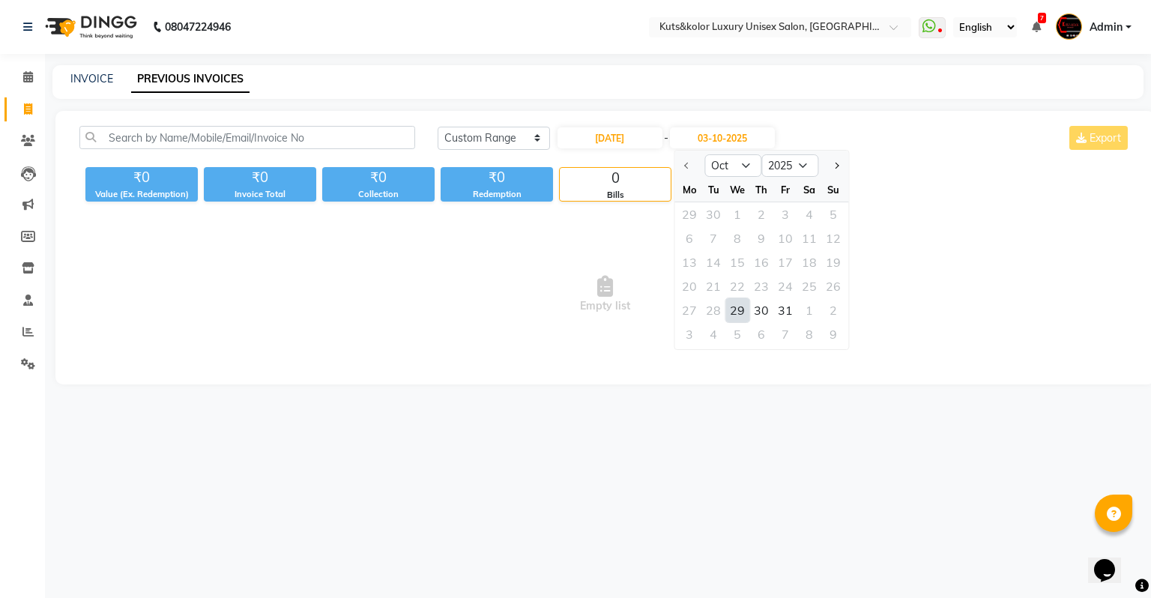
click at [684, 166] on div at bounding box center [690, 166] width 30 height 24
click at [681, 166] on div at bounding box center [690, 166] width 30 height 24
click at [732, 315] on div "29" at bounding box center [738, 310] width 24 height 24
type input "29-10-2025"
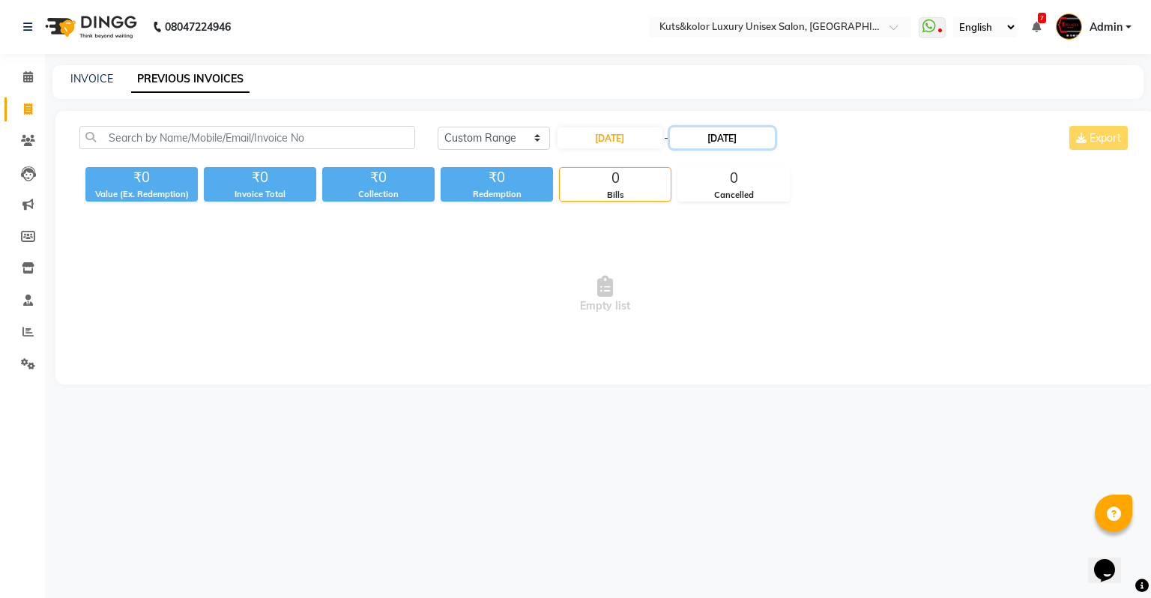
click at [702, 139] on input "29-10-2025" at bounding box center [722, 137] width 105 height 21
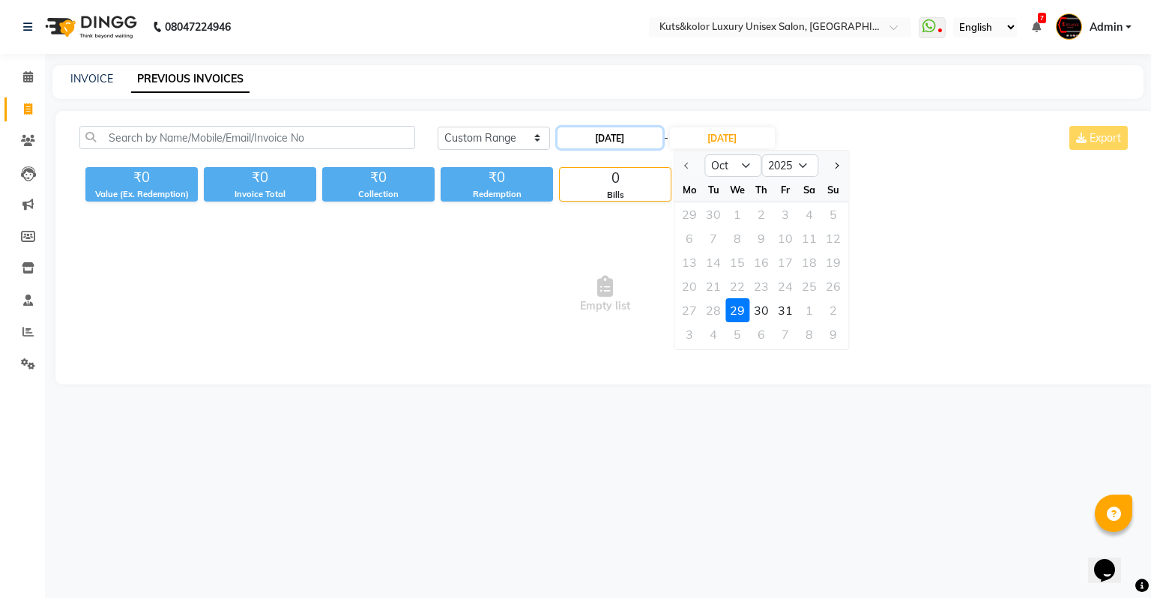
click at [591, 133] on input "29-10-2025" at bounding box center [610, 137] width 105 height 21
select select "10"
select select "2025"
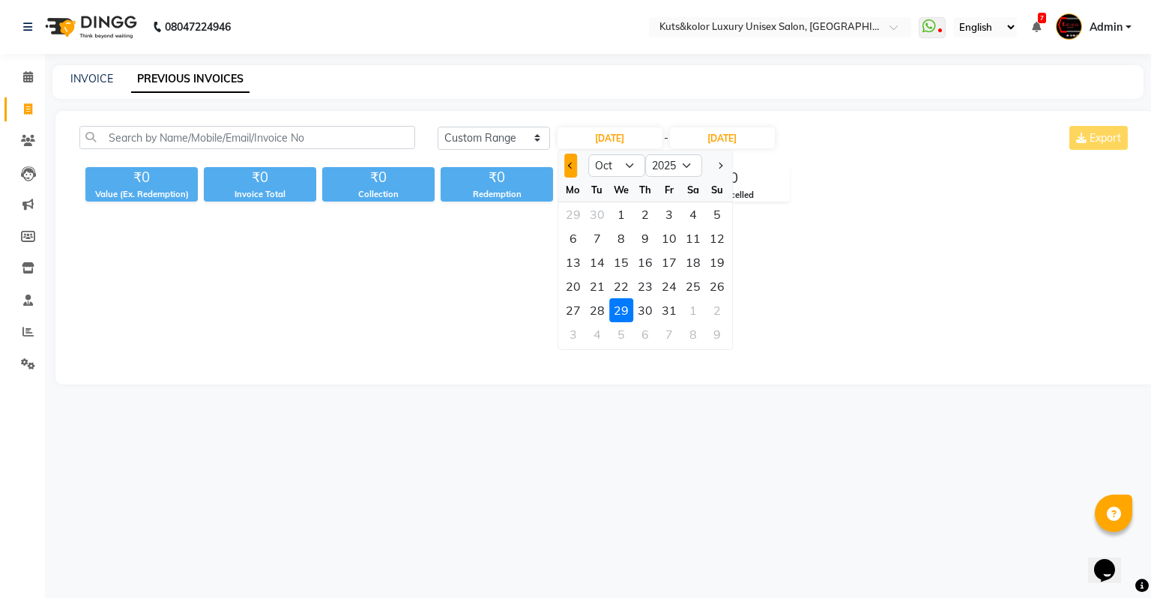
click at [564, 169] on button "Previous month" at bounding box center [570, 166] width 13 height 24
select select "9"
click at [577, 309] on div "29" at bounding box center [573, 310] width 24 height 24
type input "29-09-2025"
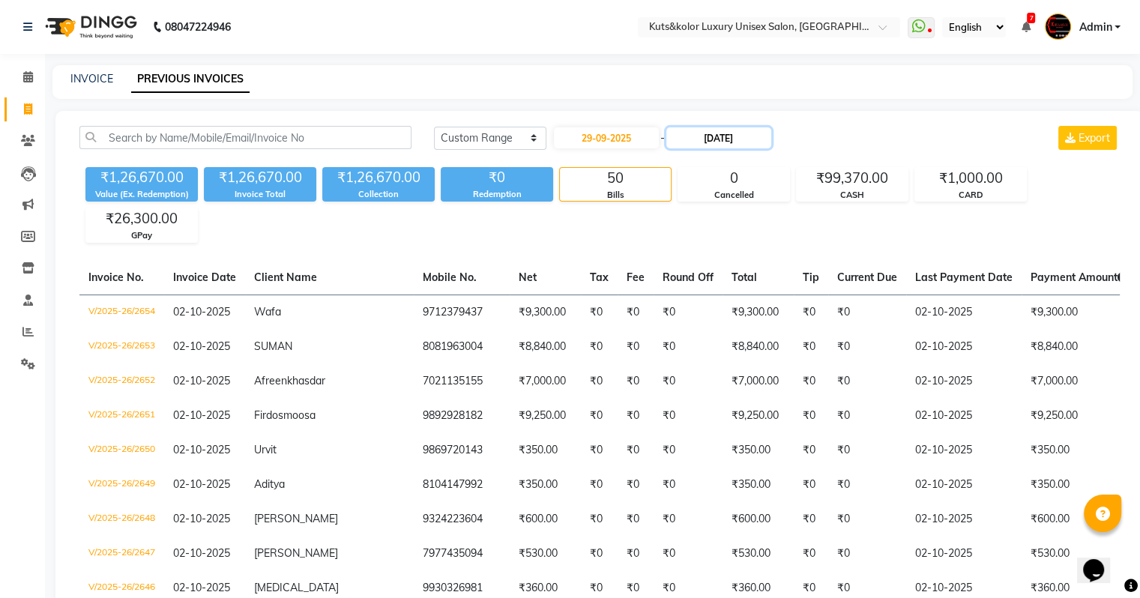
click at [711, 133] on input "29-10-2025" at bounding box center [718, 137] width 105 height 21
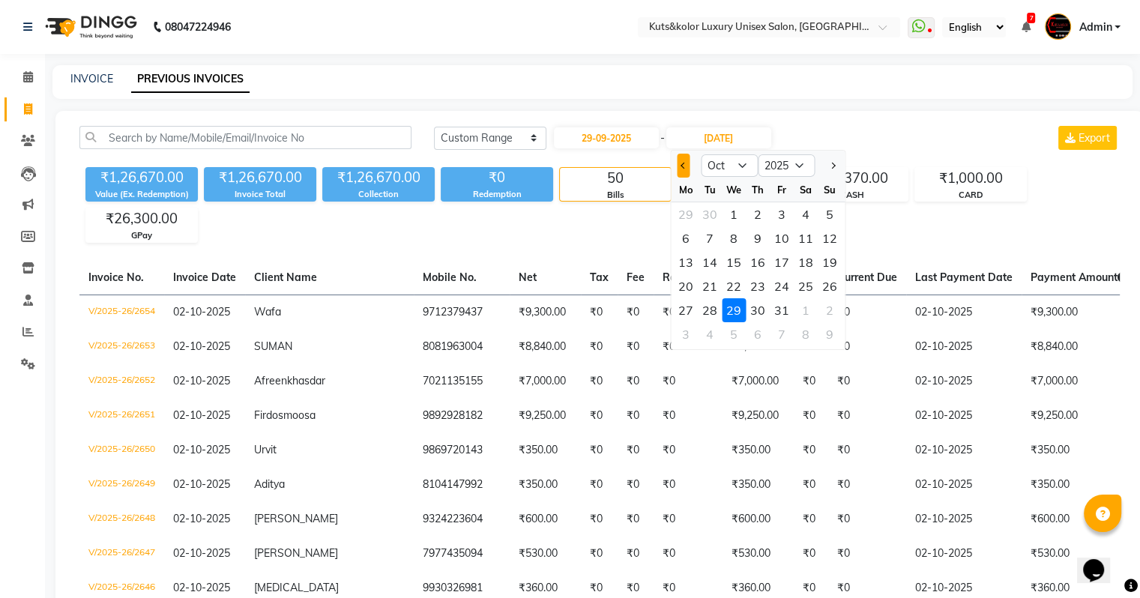
click at [678, 163] on button "Previous month" at bounding box center [683, 166] width 13 height 24
select select "9"
click at [690, 310] on div "29" at bounding box center [686, 310] width 24 height 24
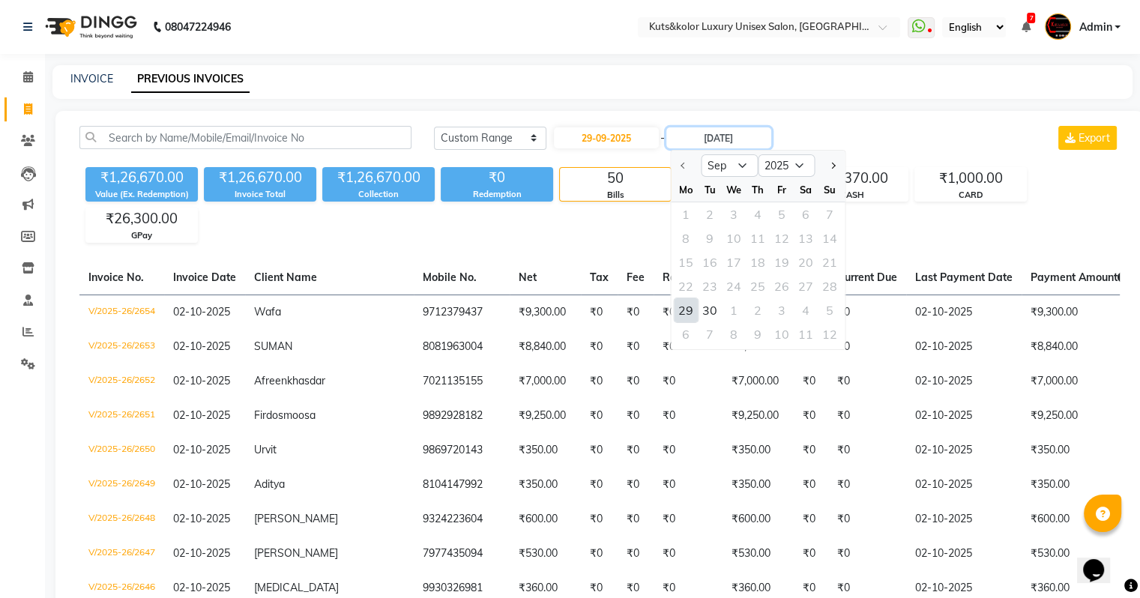
type input "29-09-2025"
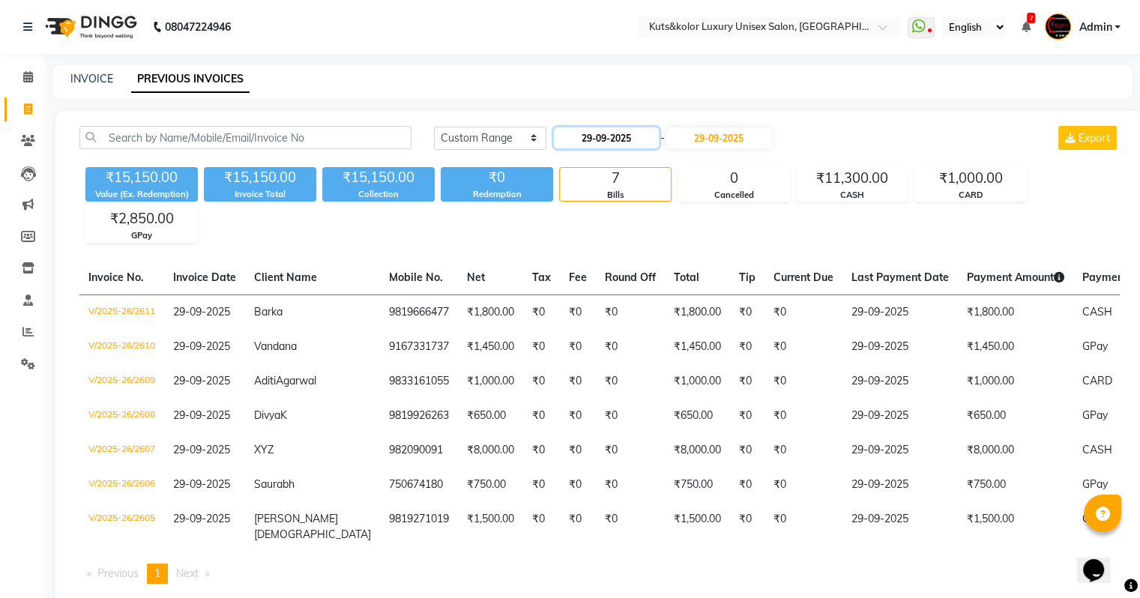
click at [627, 142] on input "29-09-2025" at bounding box center [606, 137] width 105 height 21
select select "9"
select select "2025"
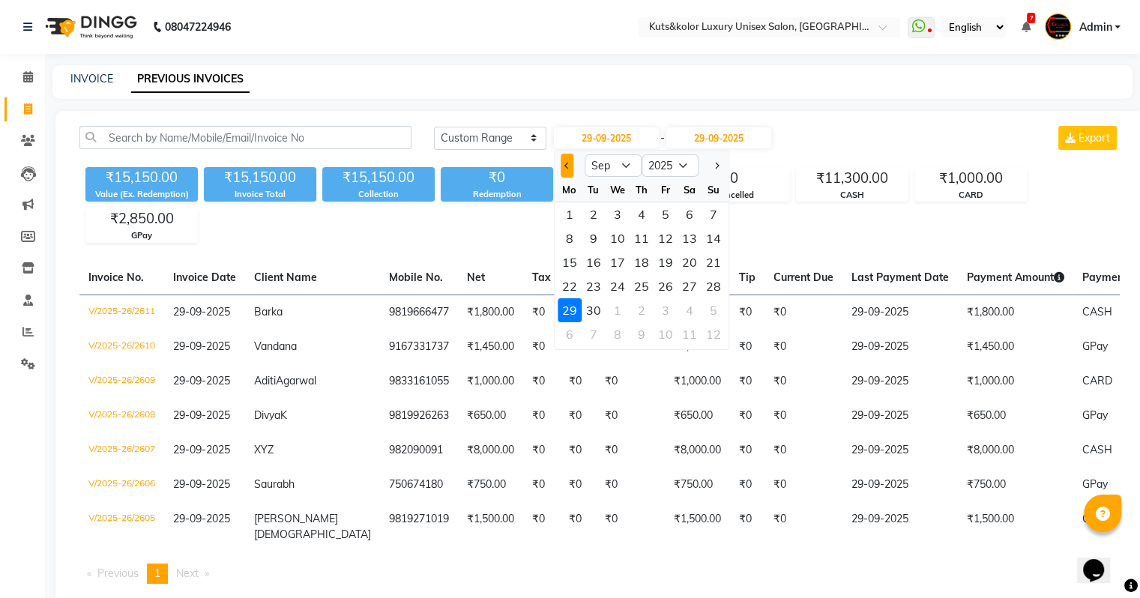
click at [564, 163] on button "Previous month" at bounding box center [567, 166] width 13 height 24
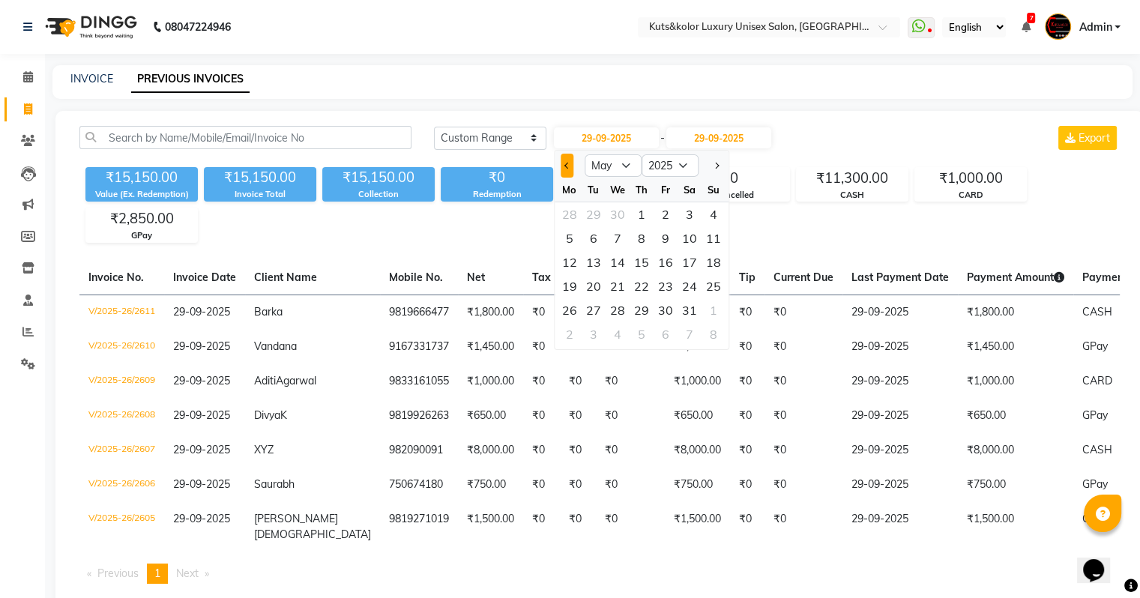
select select "4"
click at [588, 304] on div "29" at bounding box center [594, 310] width 24 height 24
type input "29-04-2025"
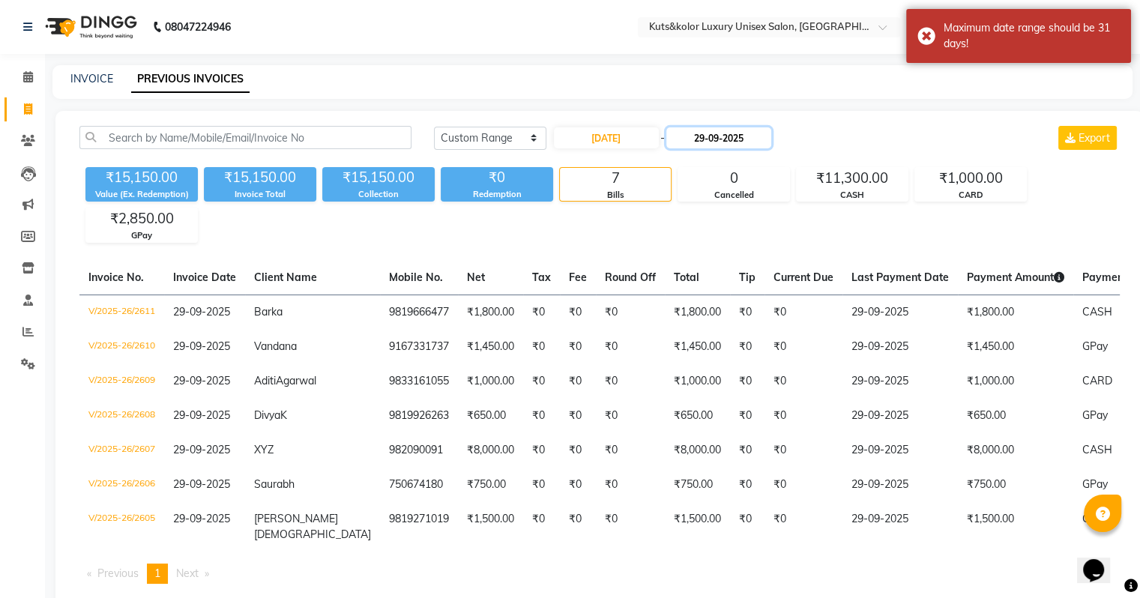
click at [711, 140] on input "29-09-2025" at bounding box center [718, 137] width 105 height 21
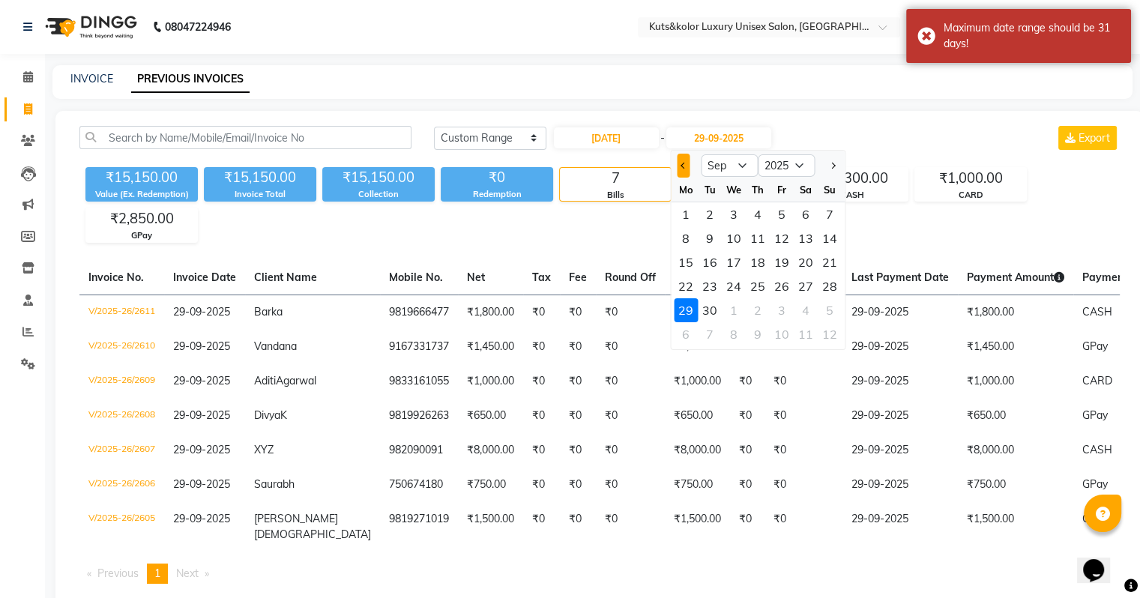
click at [681, 171] on button "Previous month" at bounding box center [683, 166] width 13 height 24
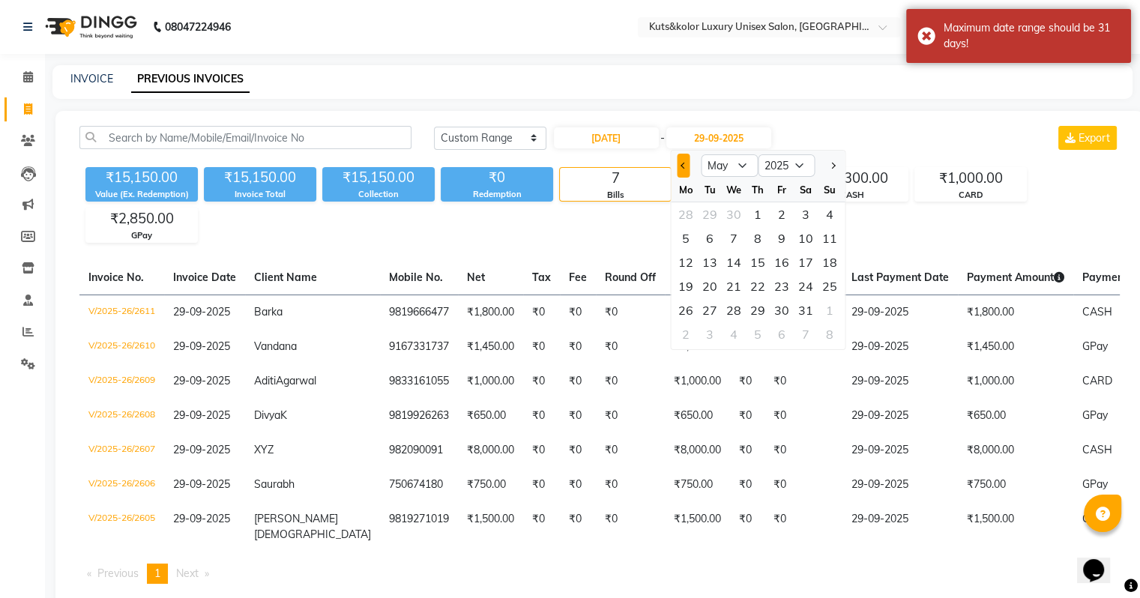
select select "4"
click at [708, 311] on div "29" at bounding box center [710, 310] width 24 height 24
type input "29-04-2025"
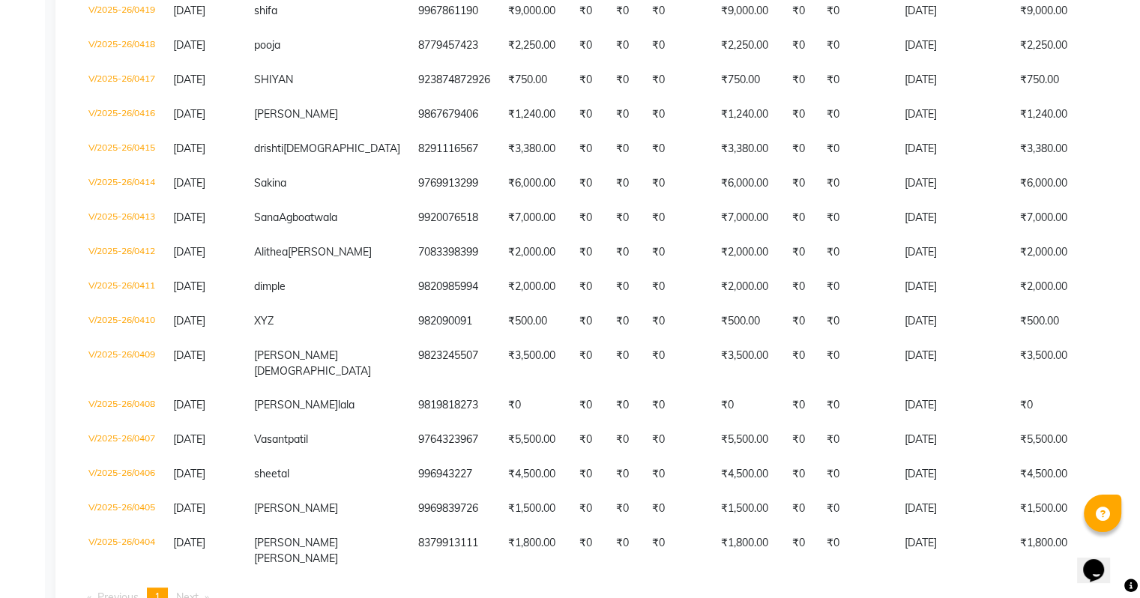
scroll to position [510, 0]
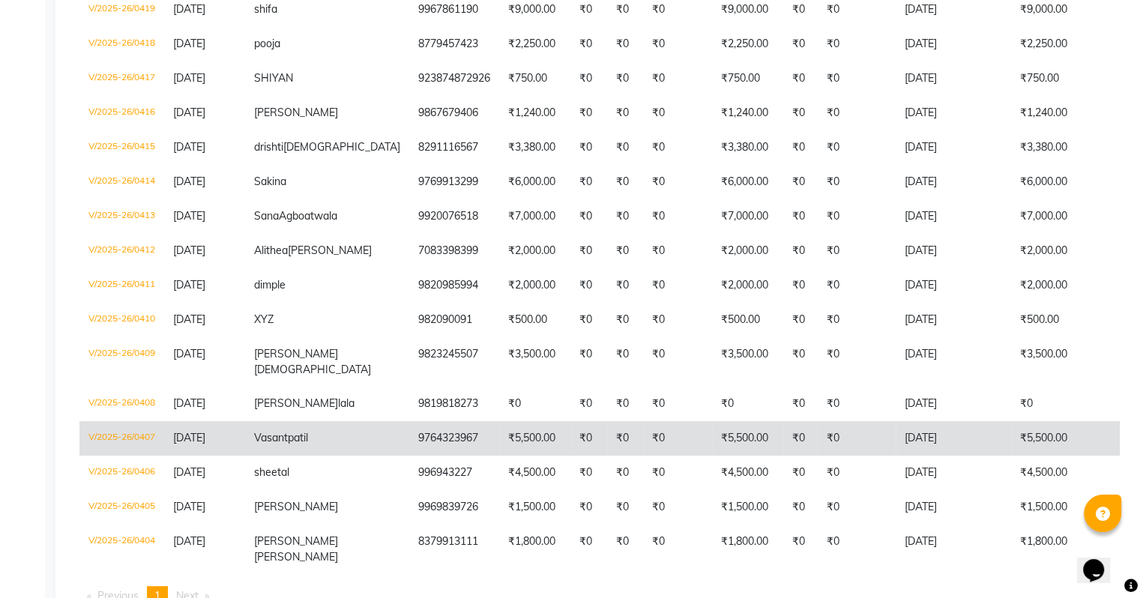
click at [818, 456] on td "₹0" at bounding box center [857, 438] width 78 height 34
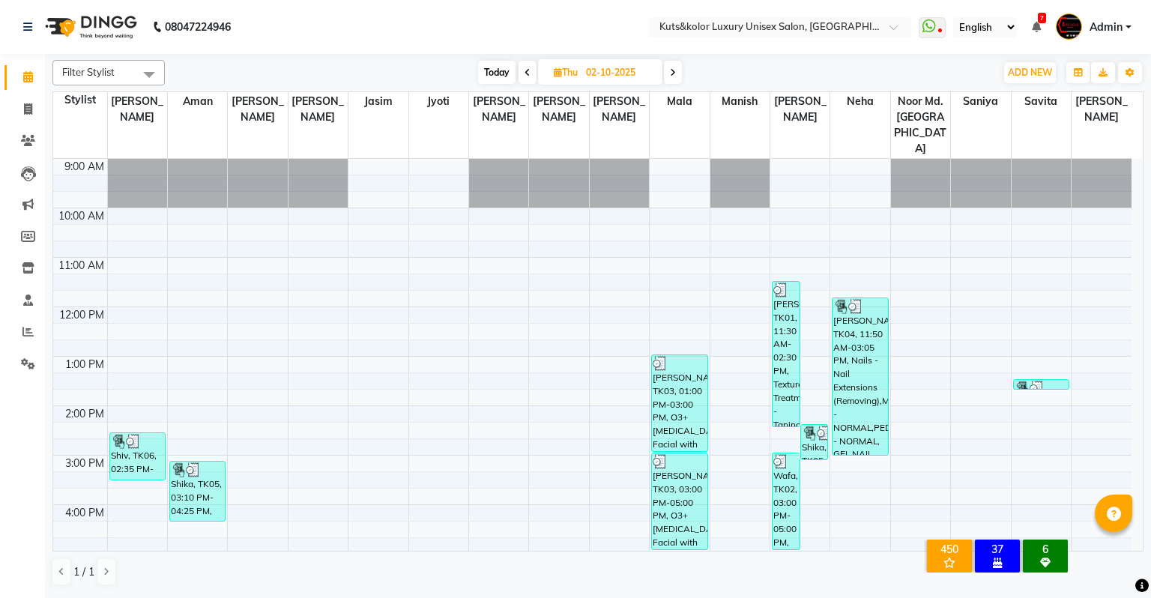
scroll to position [193, 0]
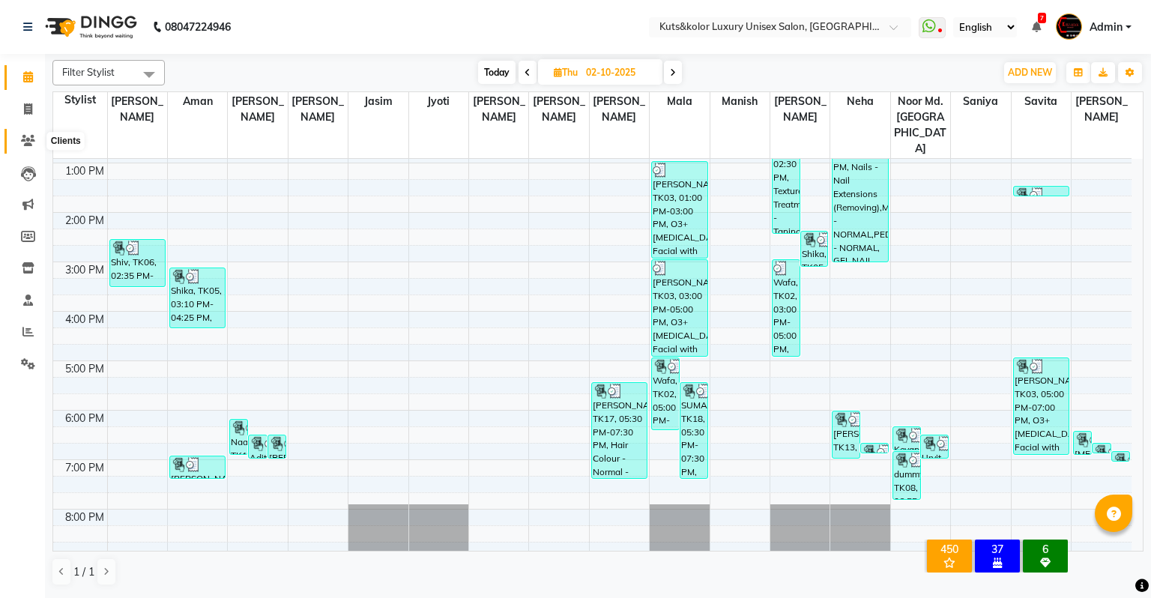
click at [23, 148] on span at bounding box center [28, 141] width 26 height 17
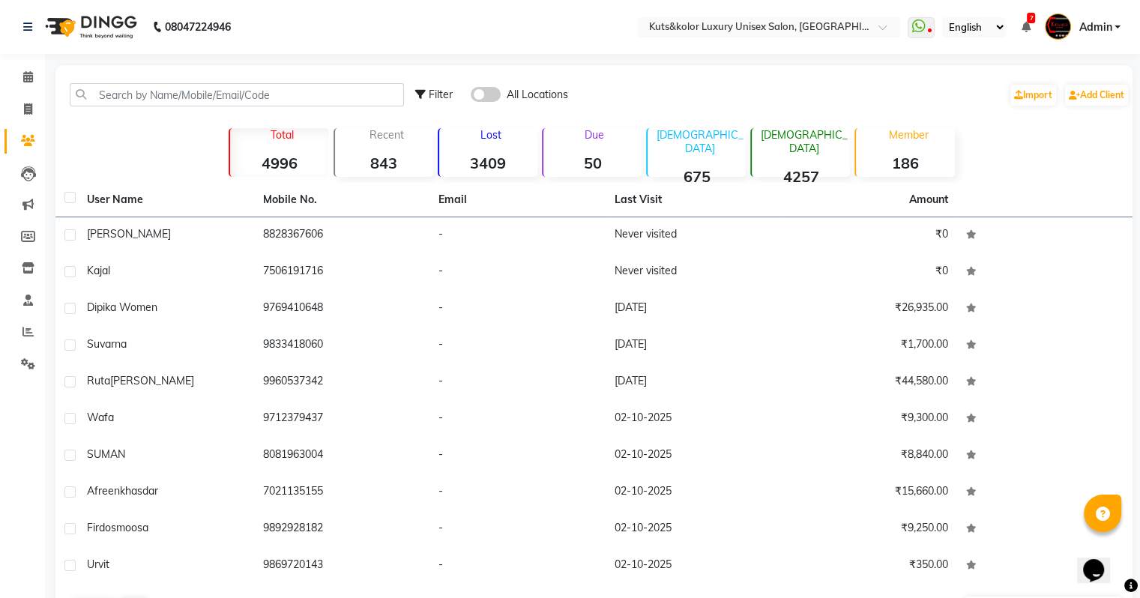
click at [516, 147] on div "Lost 3409" at bounding box center [488, 152] width 100 height 49
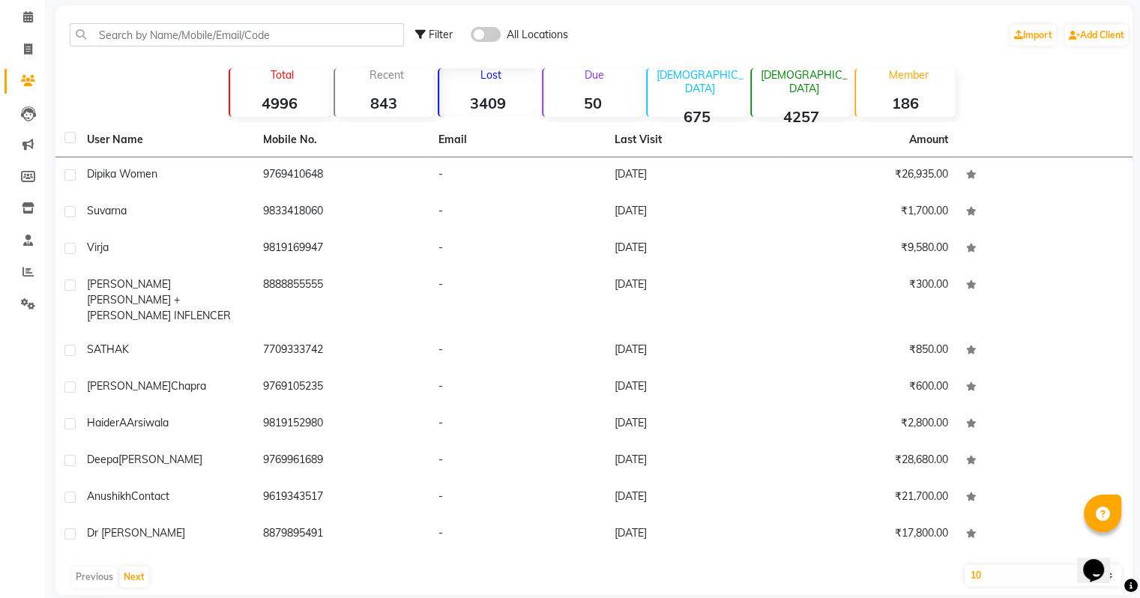
scroll to position [63, 0]
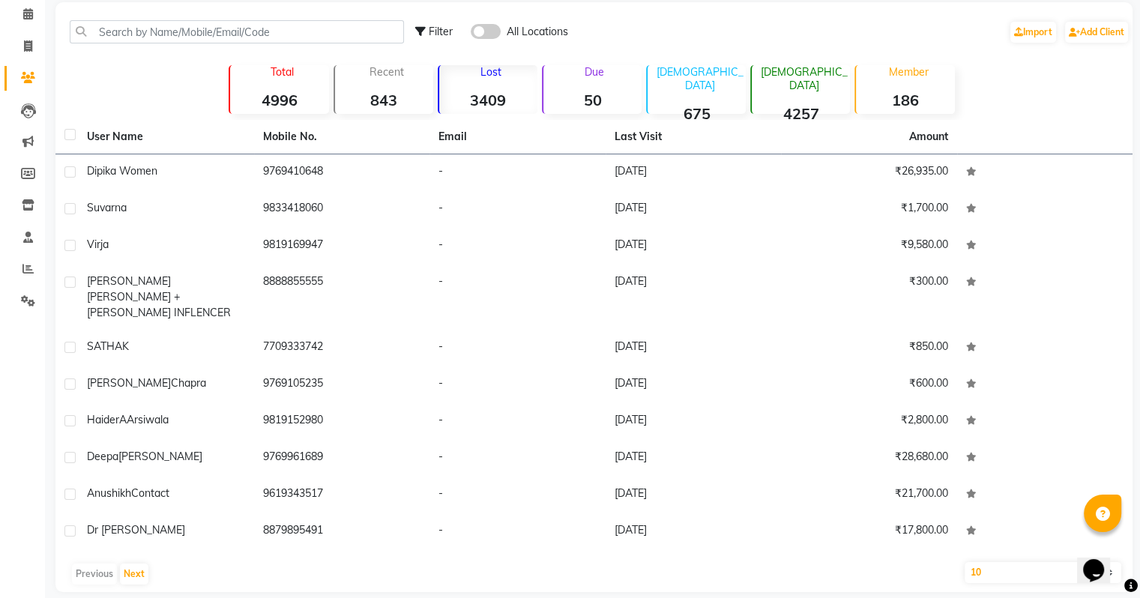
click at [919, 562] on select "10 50 100" at bounding box center [1043, 572] width 157 height 21
select select "100"
click at [919, 562] on select "10 50 100" at bounding box center [1043, 572] width 157 height 21
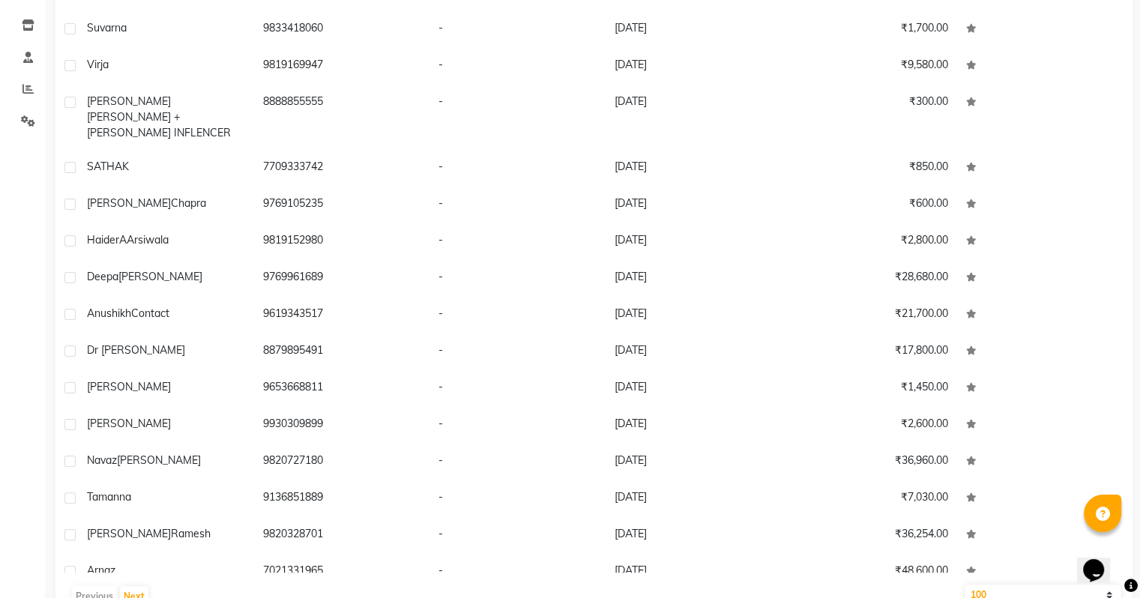
scroll to position [282, 0]
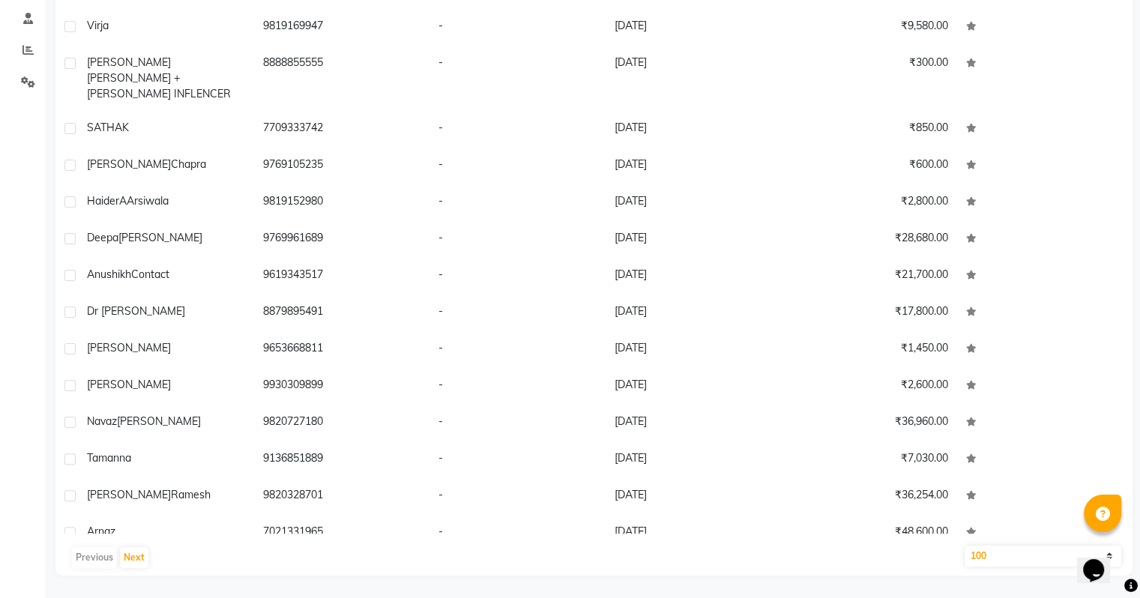
click at [485, 579] on main "Filter All Locations Import Add Client Total 4996 Recent 843 Lost 3409 Due 50 […" at bounding box center [592, 190] width 1095 height 815
click at [457, 579] on main "Filter All Locations Import Add Client Total 4996 Recent 843 Lost 3409 Due 50 […" at bounding box center [592, 190] width 1095 height 815
click at [919, 556] on select "10 50 100" at bounding box center [1043, 556] width 157 height 21
click at [919, 546] on select "10 50 100" at bounding box center [1043, 556] width 157 height 21
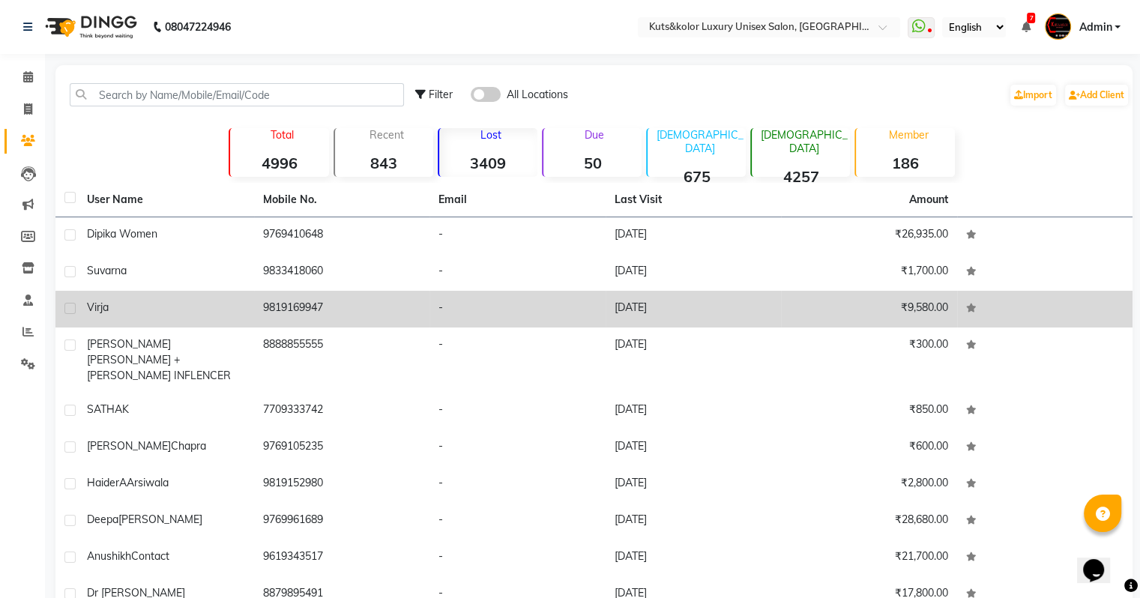
click at [781, 319] on td "₹9,580.00" at bounding box center [869, 309] width 176 height 37
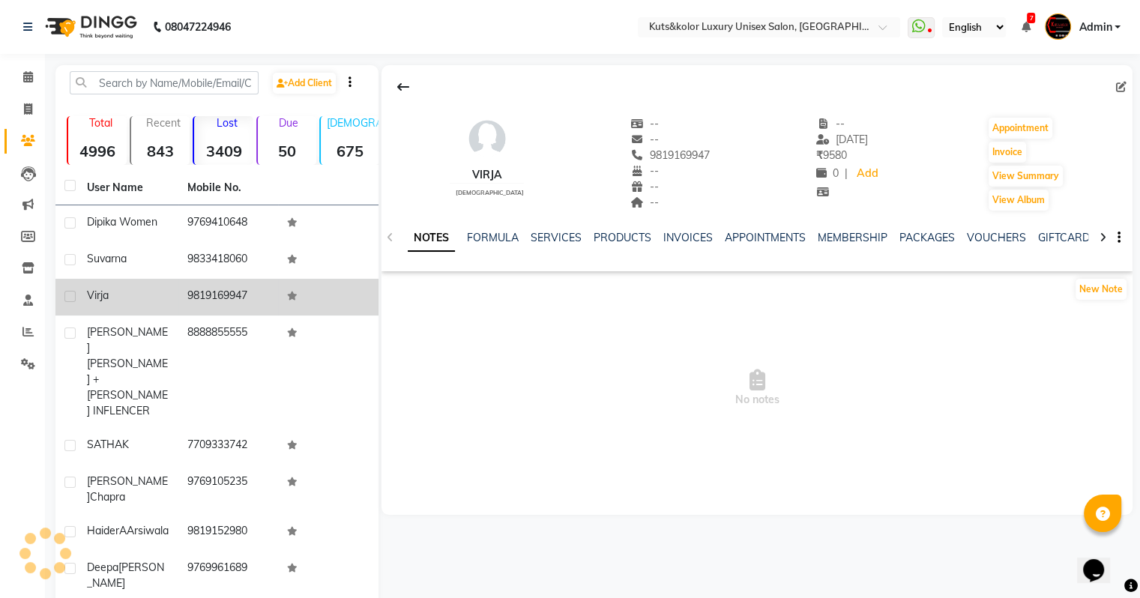
click at [667, 283] on div "New Note" at bounding box center [757, 292] width 751 height 30
click at [431, 250] on link "NOTES" at bounding box center [431, 238] width 47 height 27
click at [12, 139] on link "Clients" at bounding box center [22, 141] width 36 height 25
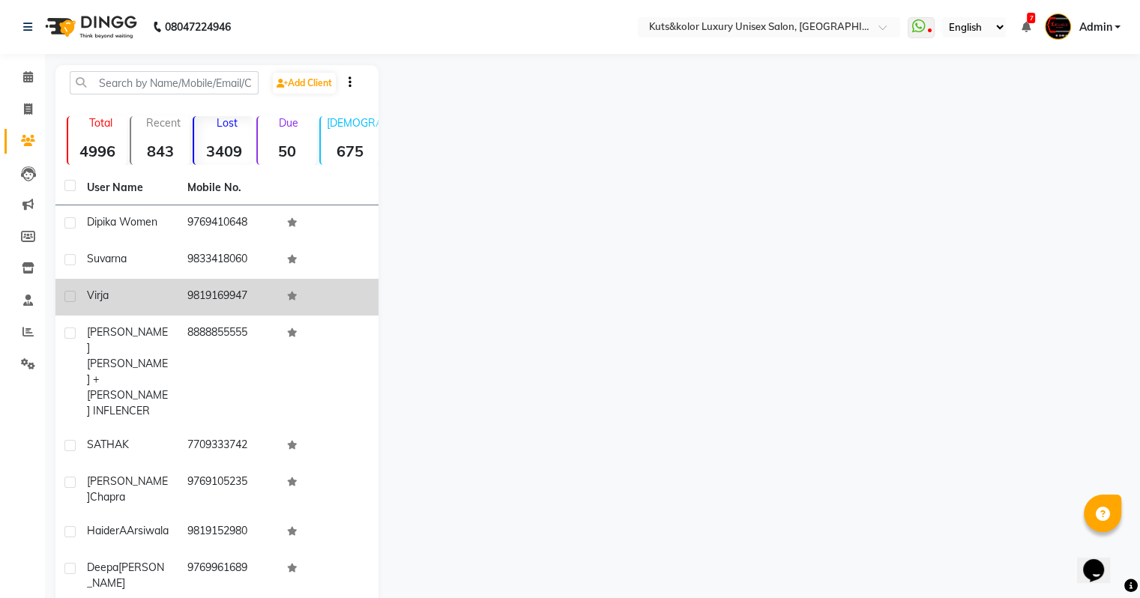
click at [12, 139] on link "Clients" at bounding box center [22, 141] width 36 height 25
click at [27, 142] on icon at bounding box center [28, 140] width 14 height 11
click at [225, 134] on div "Lost 3409" at bounding box center [223, 140] width 60 height 49
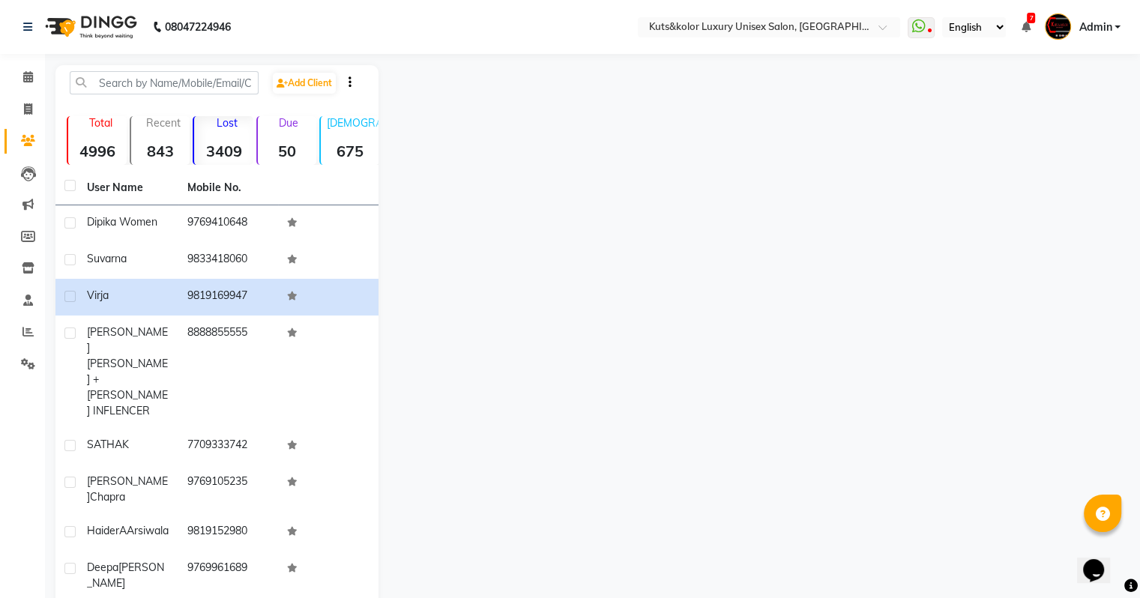
click at [261, 106] on div "Add Client Total 4996 Recent 843 Lost 3409 Due 50 [DEMOGRAPHIC_DATA] 675 [DEMOG…" at bounding box center [216, 455] width 323 height 780
click at [37, 107] on span at bounding box center [28, 109] width 26 height 17
select select "service"
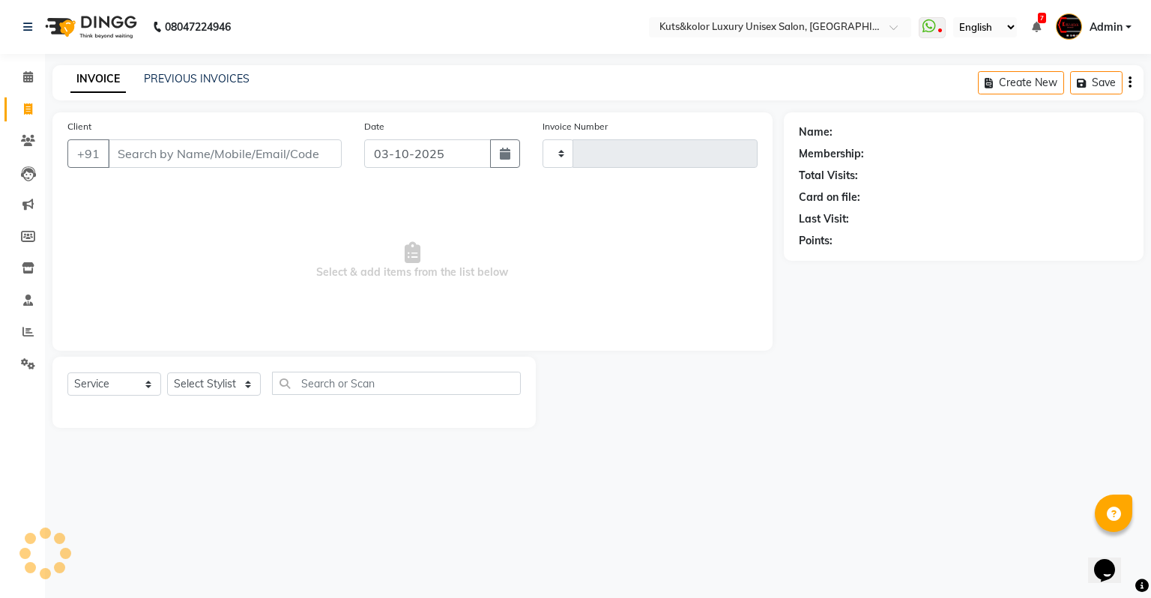
type input "2655"
select select "4172"
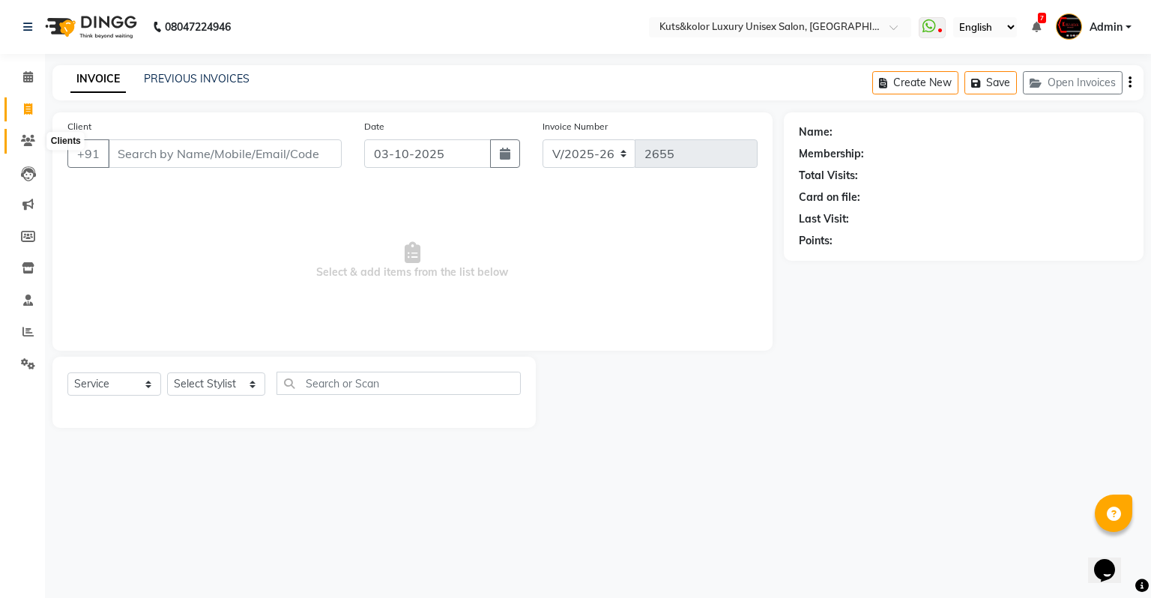
click at [28, 139] on icon at bounding box center [28, 140] width 14 height 11
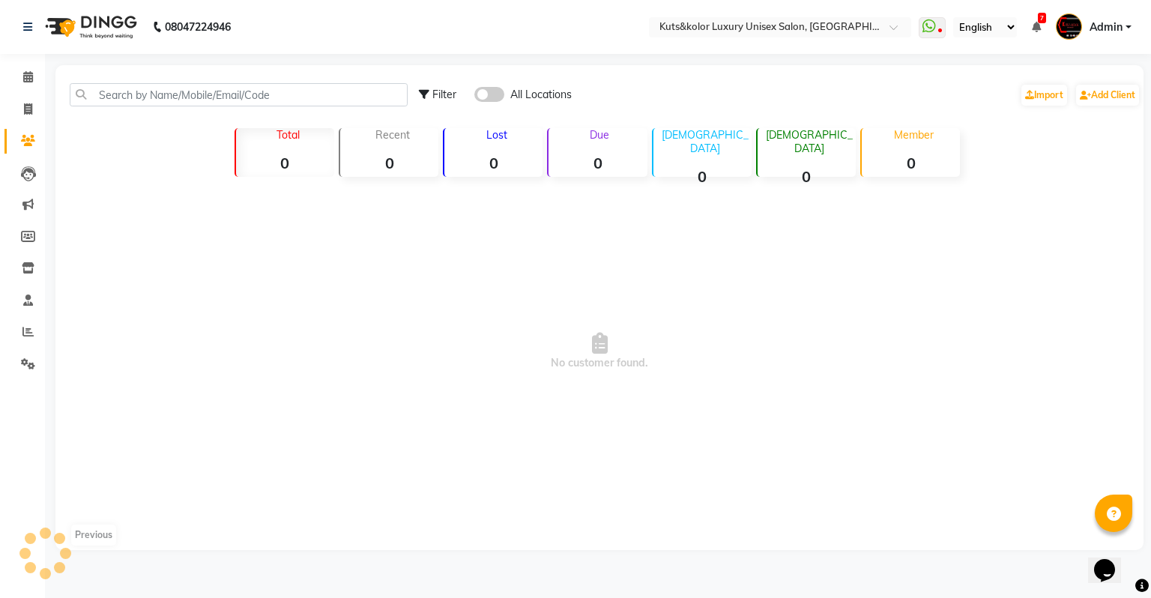
click at [28, 139] on icon at bounding box center [28, 140] width 14 height 11
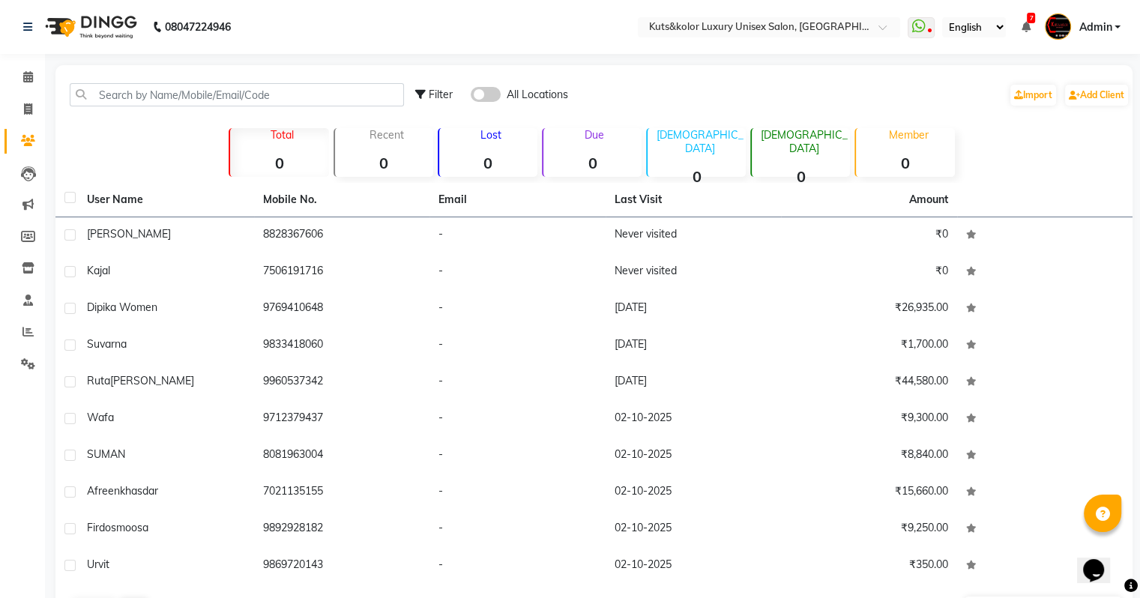
click at [97, 168] on div "Filter All Locations Import Add Client Total 0 Recent 0 Lost 0 Due 0 [DEMOGRAPH…" at bounding box center [593, 345] width 1077 height 561
click at [165, 197] on th "User Name" at bounding box center [166, 200] width 176 height 34
click at [501, 151] on div "Lost 0" at bounding box center [488, 152] width 100 height 49
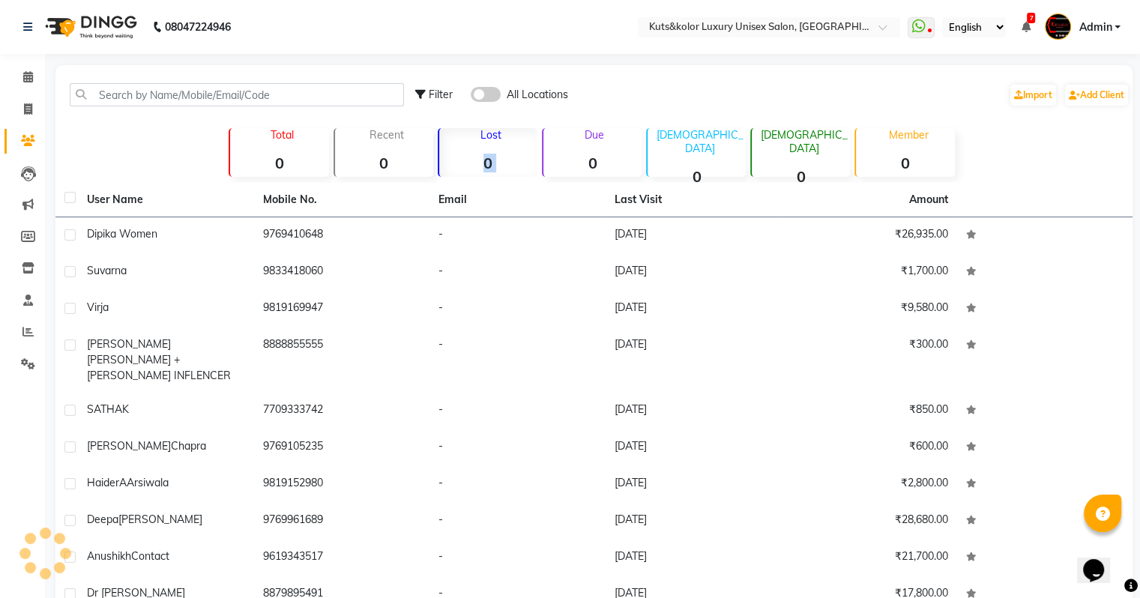
click at [501, 151] on div "Lost 0" at bounding box center [488, 152] width 100 height 49
click at [510, 154] on strong "0" at bounding box center [488, 163] width 98 height 19
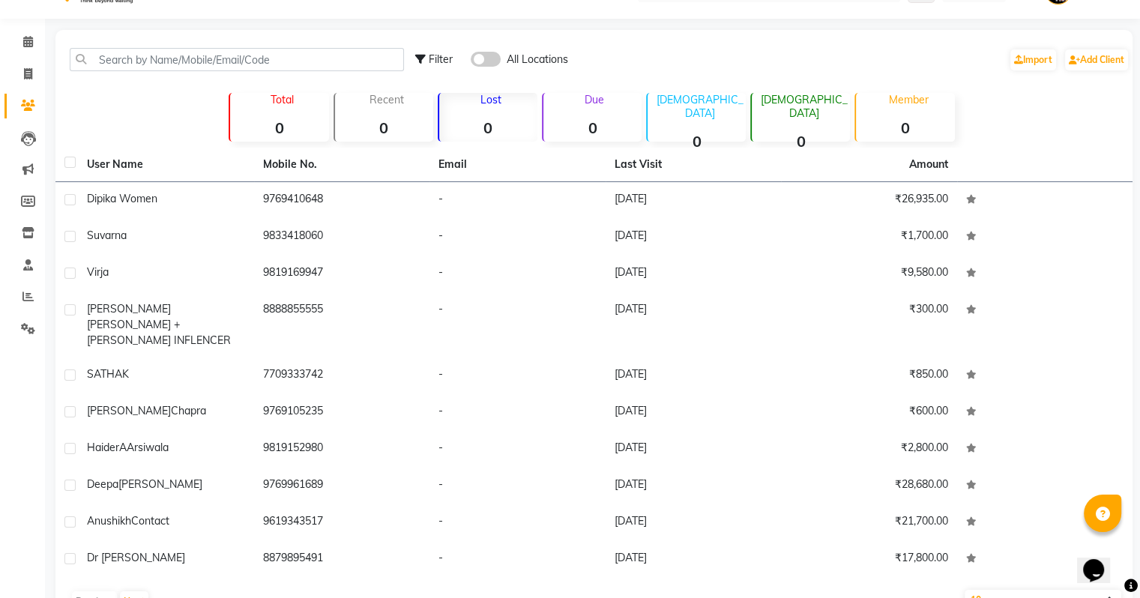
scroll to position [63, 0]
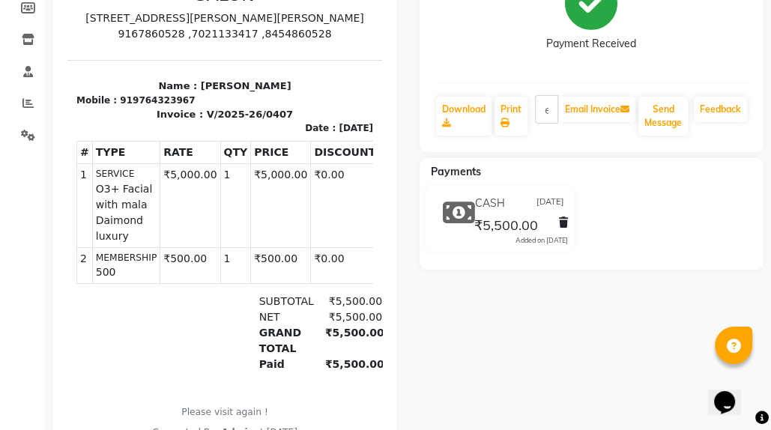
scroll to position [319, 0]
